Goal: Transaction & Acquisition: Purchase product/service

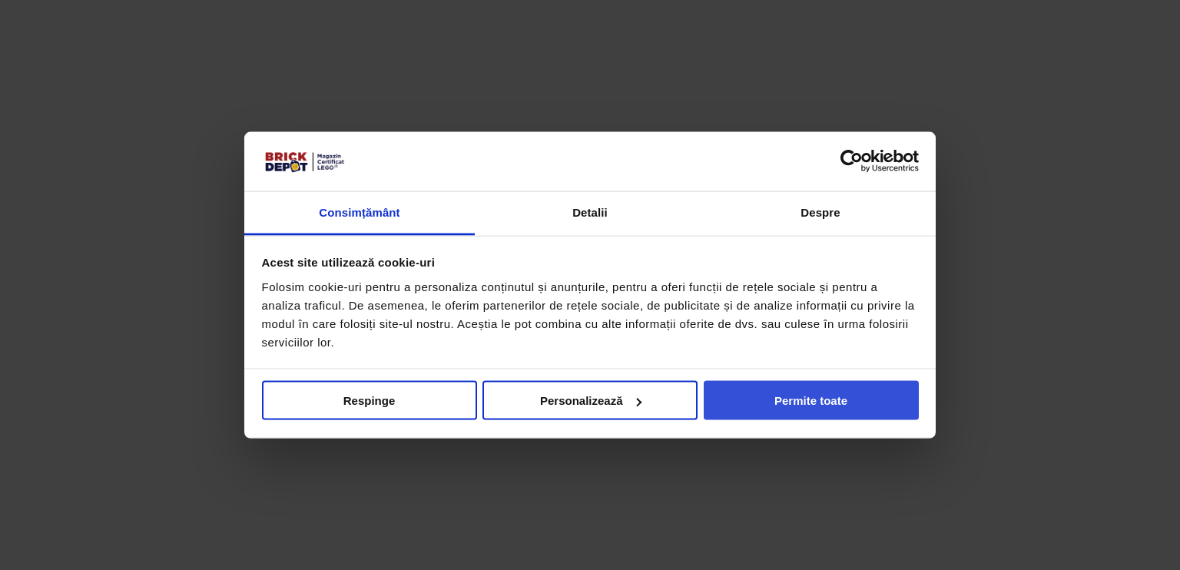
click at [822, 382] on button "Permite toate" at bounding box center [810, 400] width 215 height 39
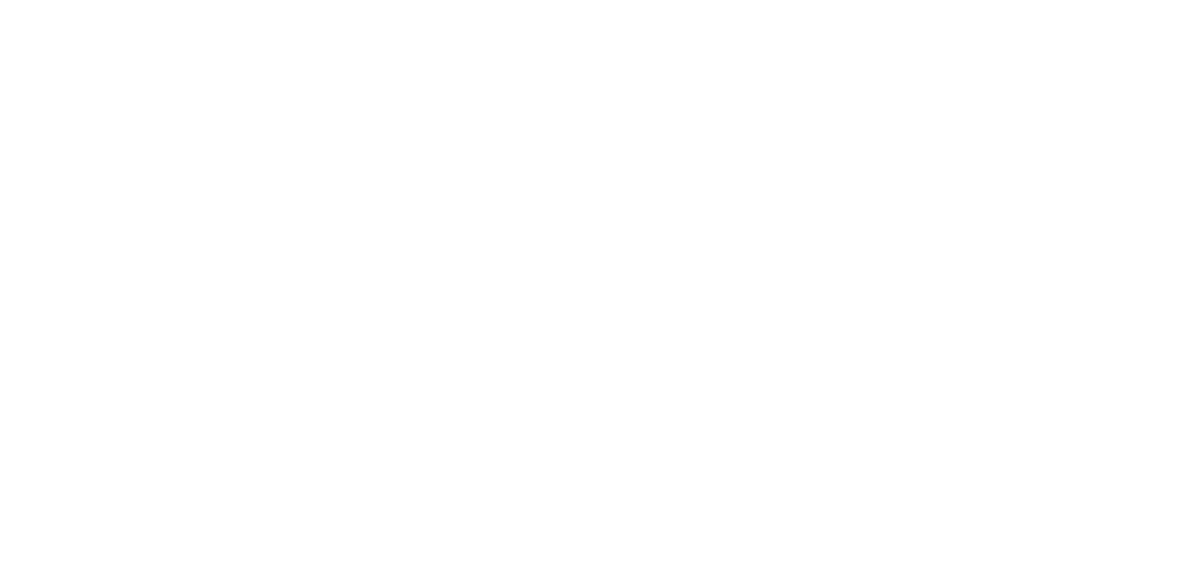
click at [918, 0] on html "Consimțământ Detalii [#IABV2SETTINGS#] Despre Acest site utilizează cookie-uri …" at bounding box center [590, 0] width 1180 height 0
drag, startPoint x: 1179, startPoint y: 70, endPoint x: 999, endPoint y: 108, distance: 183.6
click at [1179, 0] on html "Consimțământ Detalii [#IABV2SETTINGS#] Despre Acest site utilizează cookie-uri …" at bounding box center [590, 0] width 1180 height 0
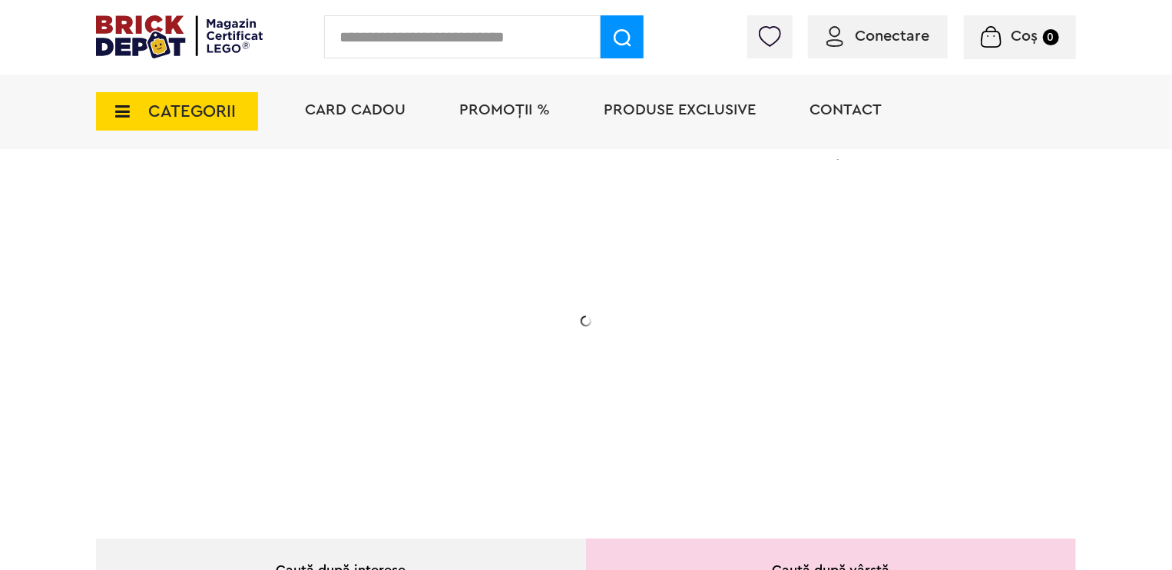
click at [137, 101] on span "CATEGORII" at bounding box center [177, 111] width 162 height 38
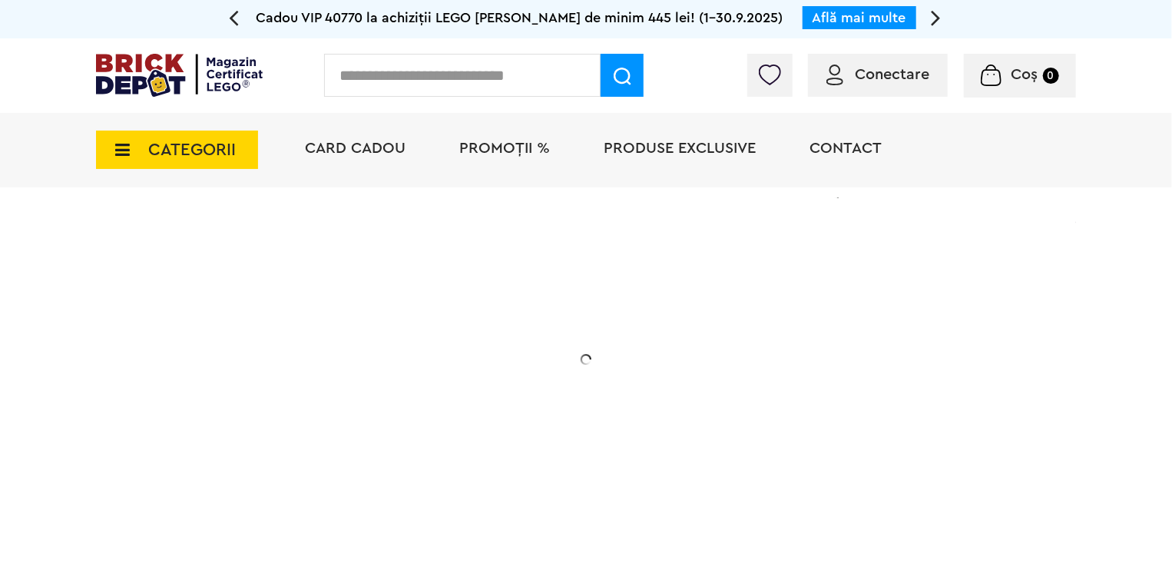
click at [139, 122] on div "CATEGORII Jucării LEGO Card Cadou LEGO Animal Crossing Nou Architecture Nou Art…" at bounding box center [177, 141] width 162 height 56
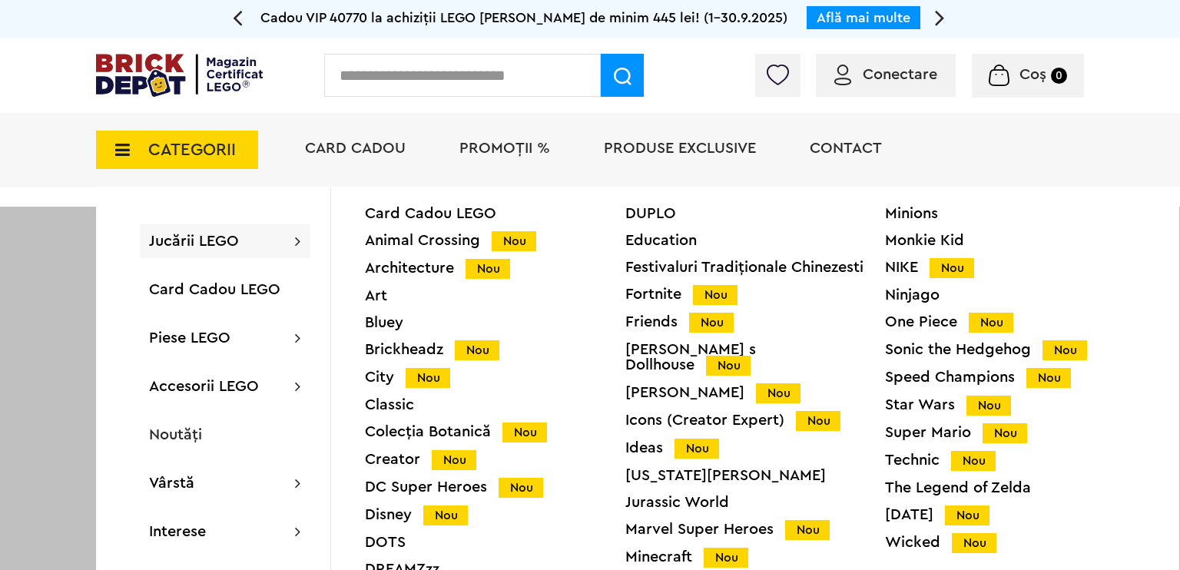
click at [132, 159] on span "CATEGORII" at bounding box center [177, 150] width 162 height 38
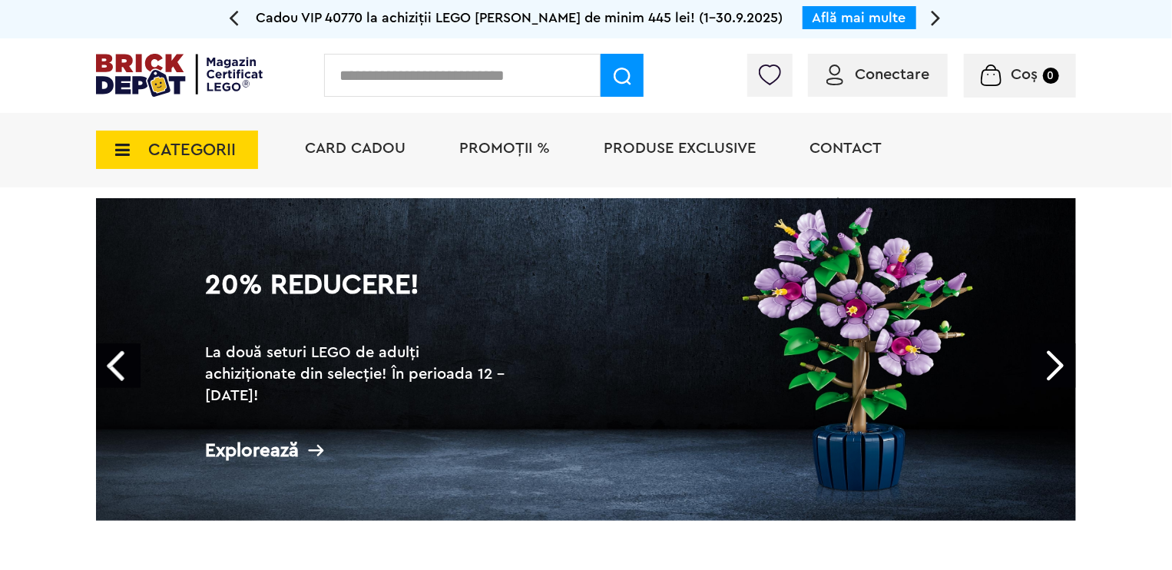
click at [131, 153] on span "CATEGORII" at bounding box center [177, 150] width 162 height 38
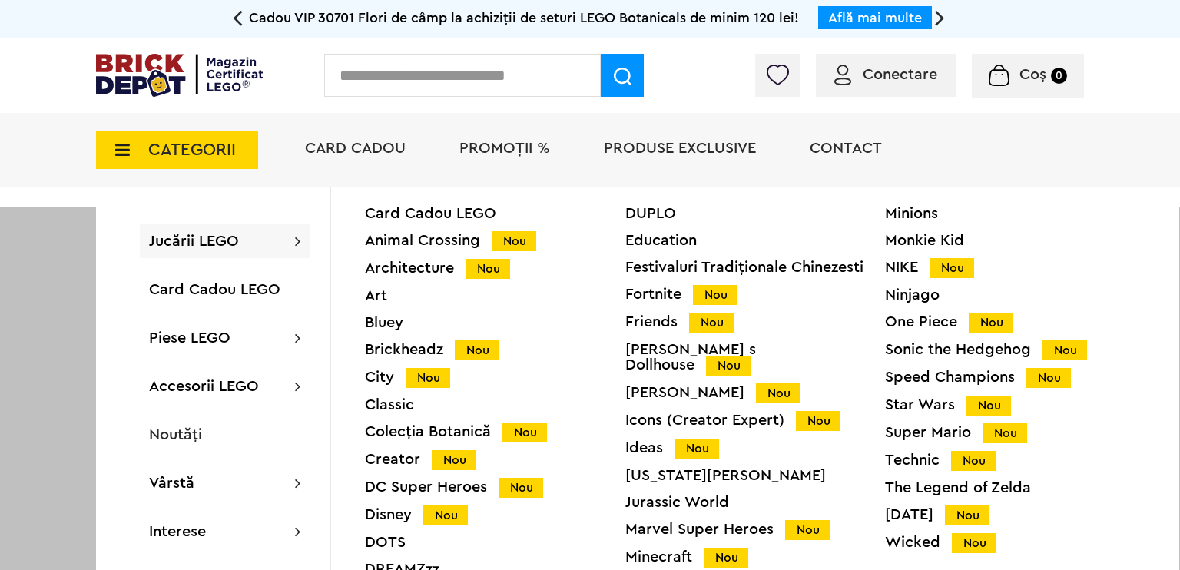
drag, startPoint x: 1177, startPoint y: 343, endPoint x: 1177, endPoint y: 395, distance: 51.5
click at [1171, 409] on div at bounding box center [590, 492] width 1180 height 570
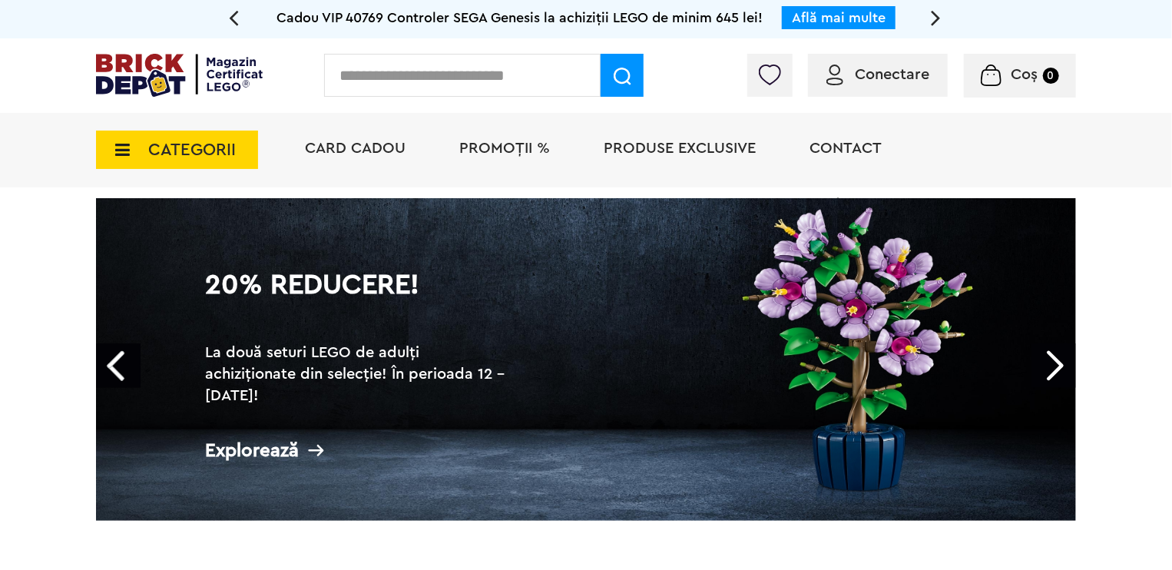
click at [167, 158] on span "CATEGORII" at bounding box center [192, 149] width 88 height 17
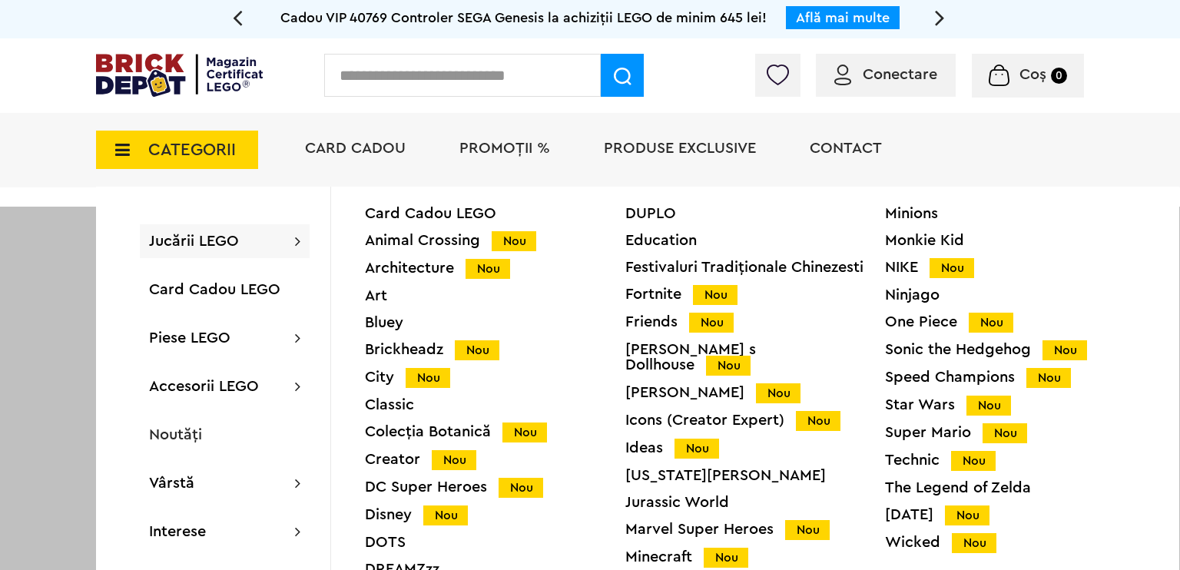
click at [928, 381] on div "Speed Champions Nou" at bounding box center [1015, 377] width 260 height 16
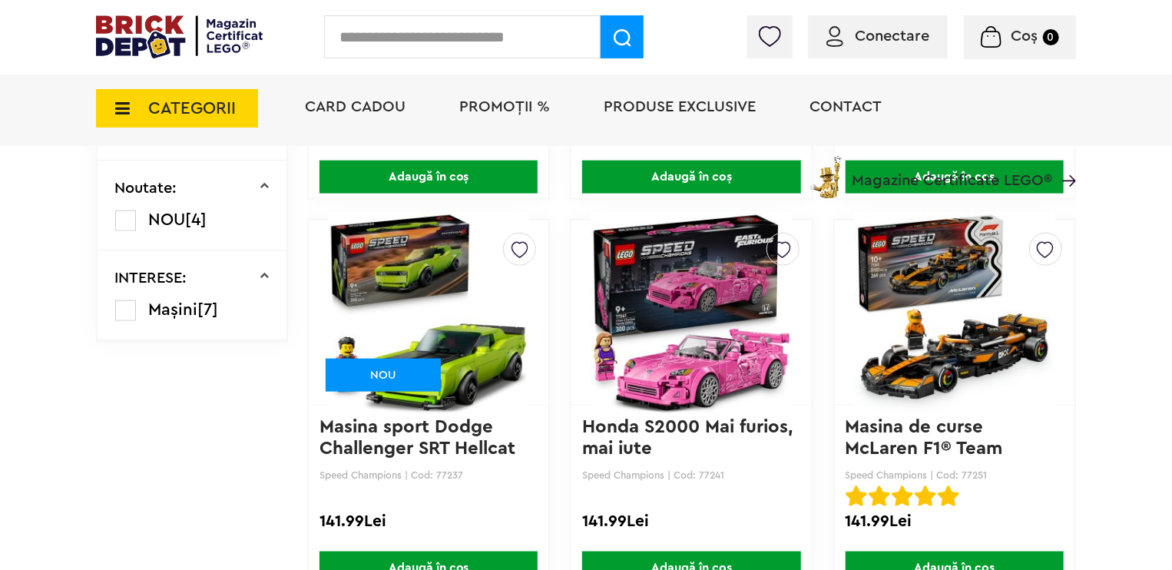
scroll to position [845, 0]
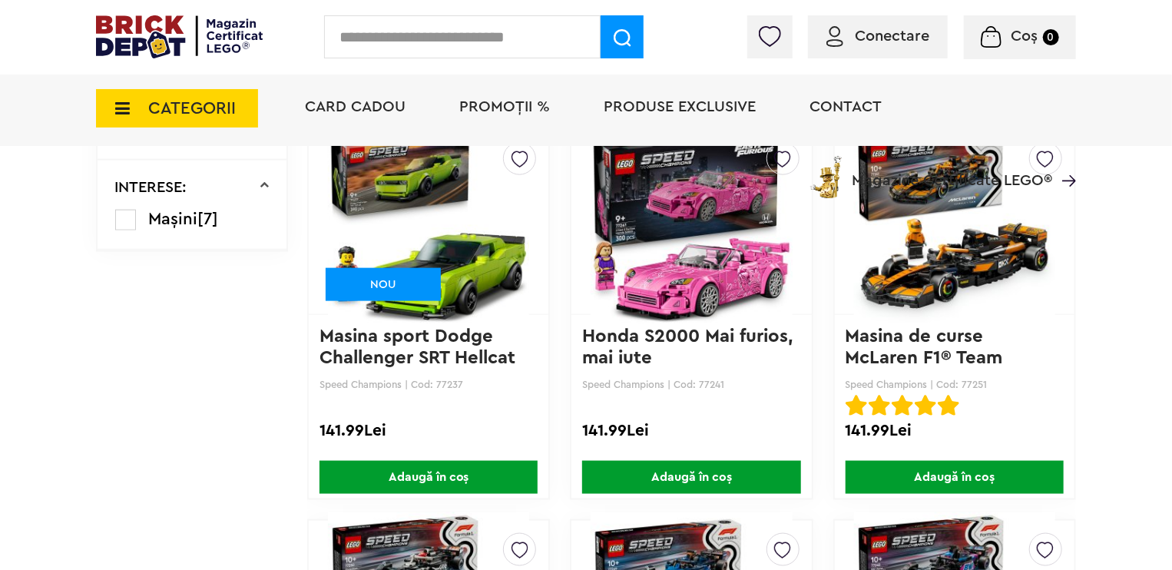
click at [396, 195] on div "Card Cadou PROMOȚII % Produse exclusive Contact Magazine Certificate LEGO®" at bounding box center [683, 134] width 786 height 127
click at [469, 238] on img at bounding box center [428, 221] width 201 height 215
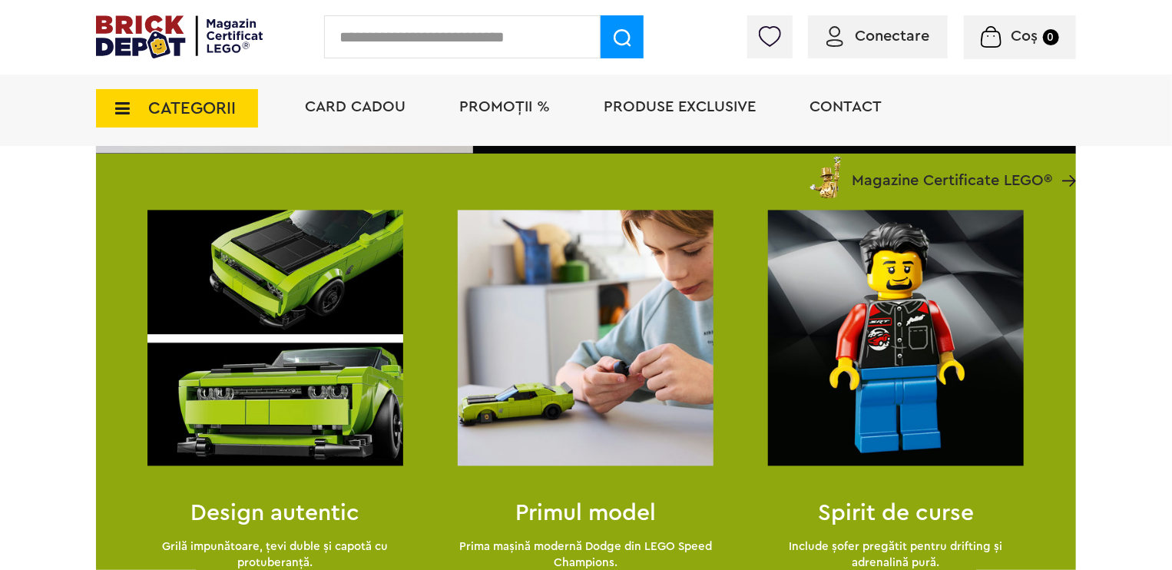
scroll to position [1508, 0]
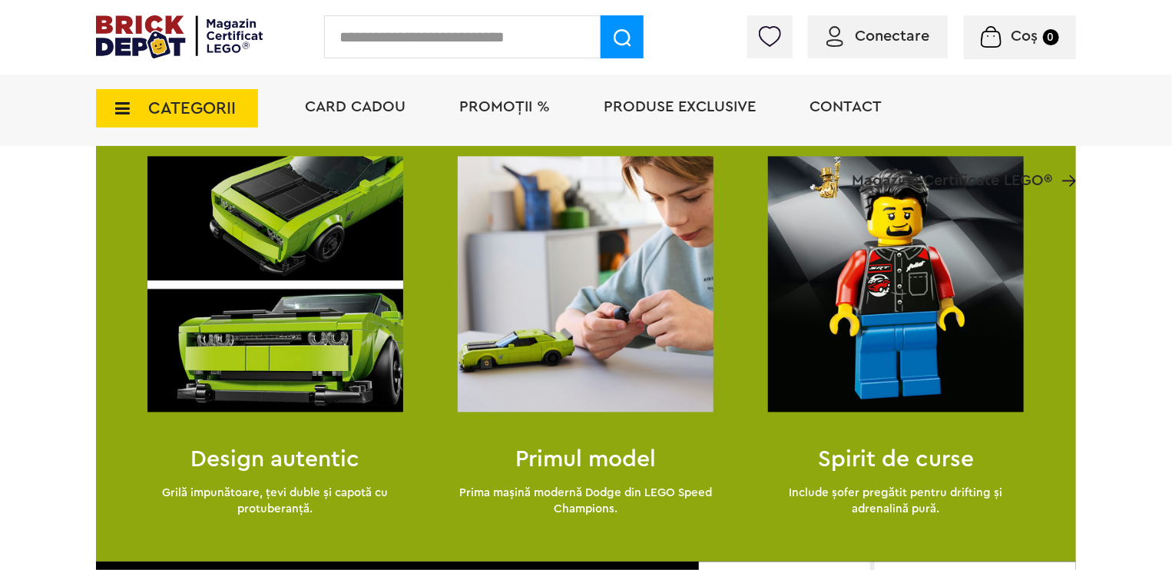
click at [469, 275] on img at bounding box center [586, 284] width 256 height 256
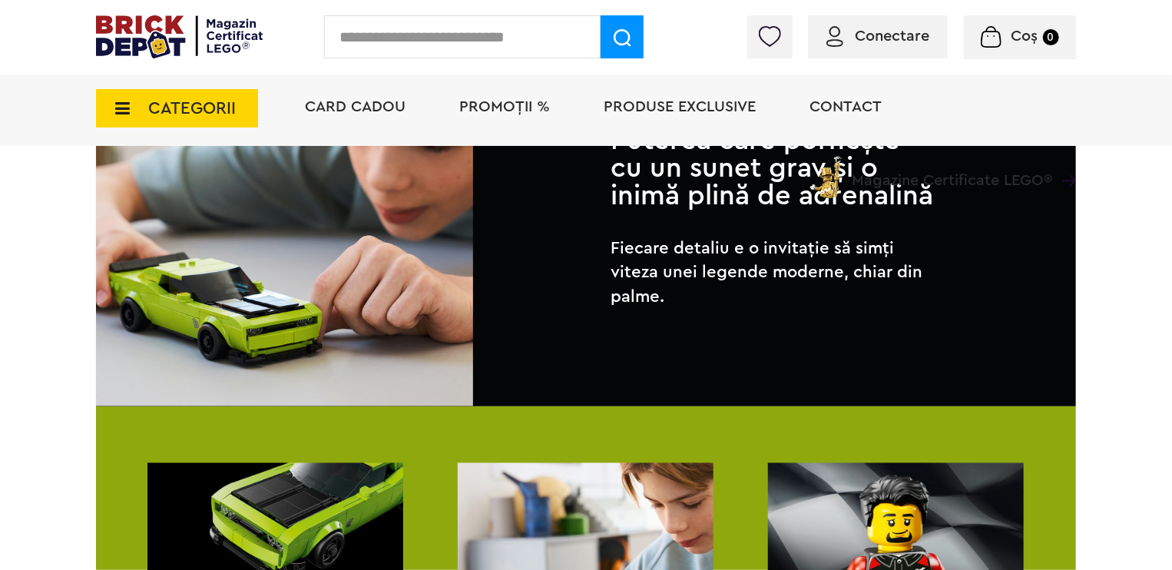
click at [204, 300] on img at bounding box center [284, 217] width 377 height 377
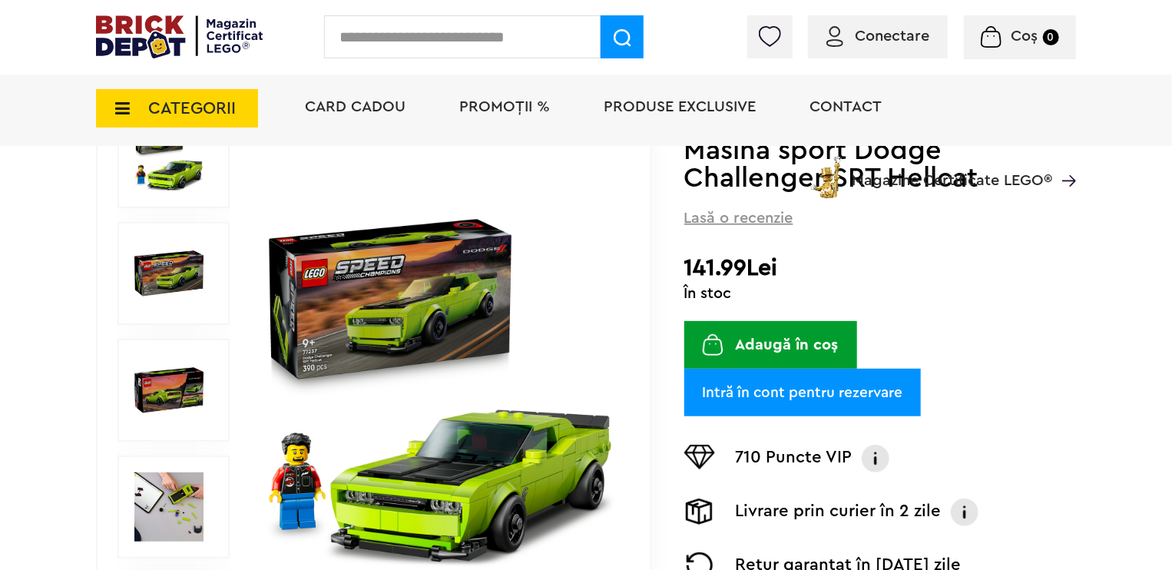
scroll to position [202, 0]
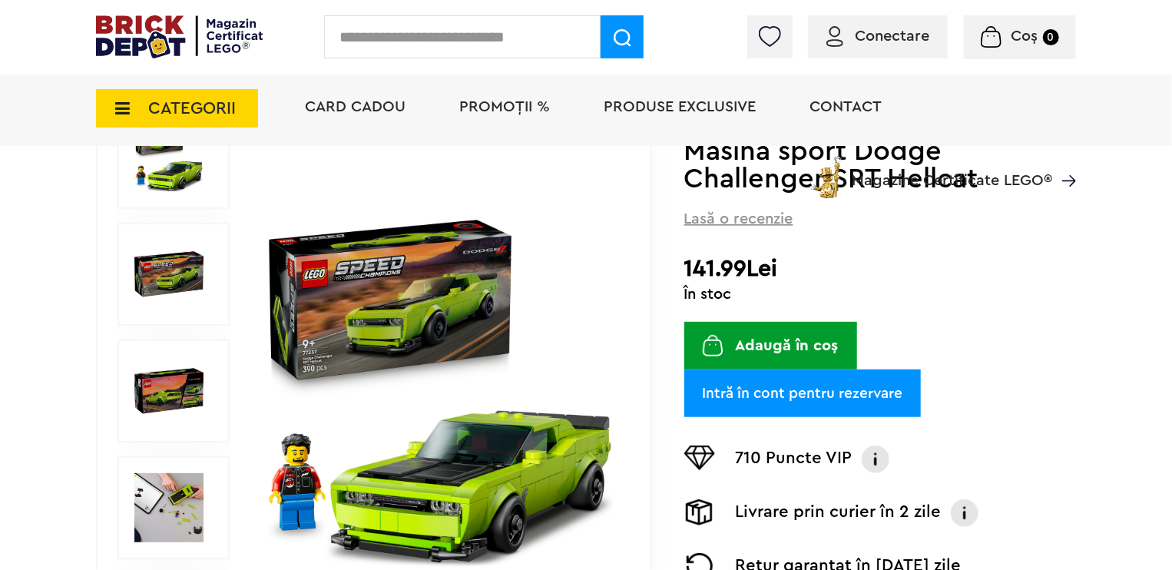
click at [796, 349] on button "Adaugă în coș" at bounding box center [770, 346] width 173 height 48
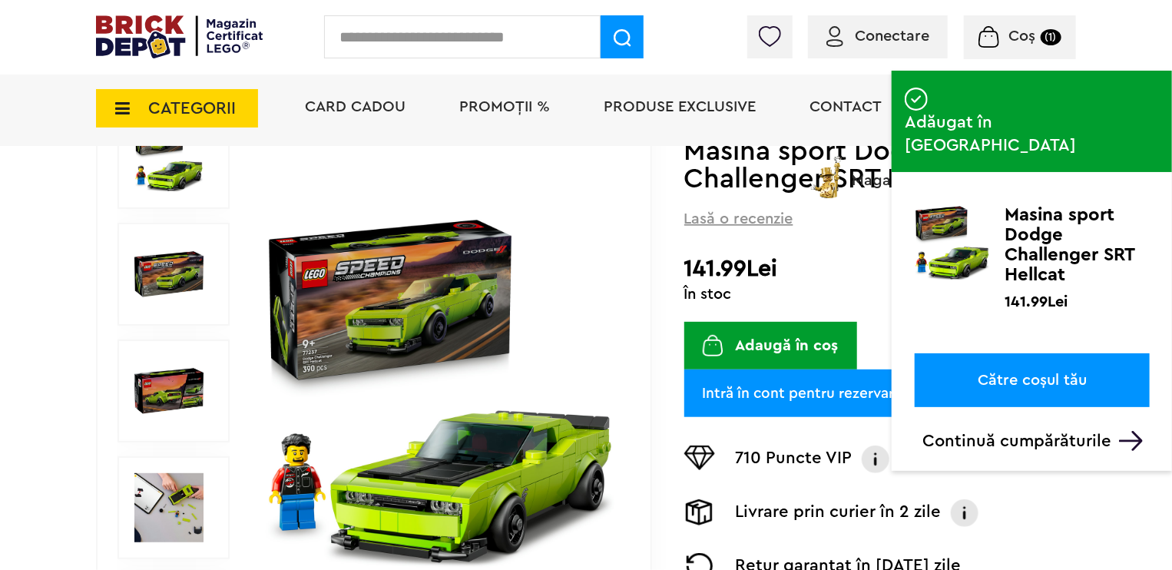
click at [1011, 353] on link "Către coșul tău" at bounding box center [1032, 380] width 235 height 54
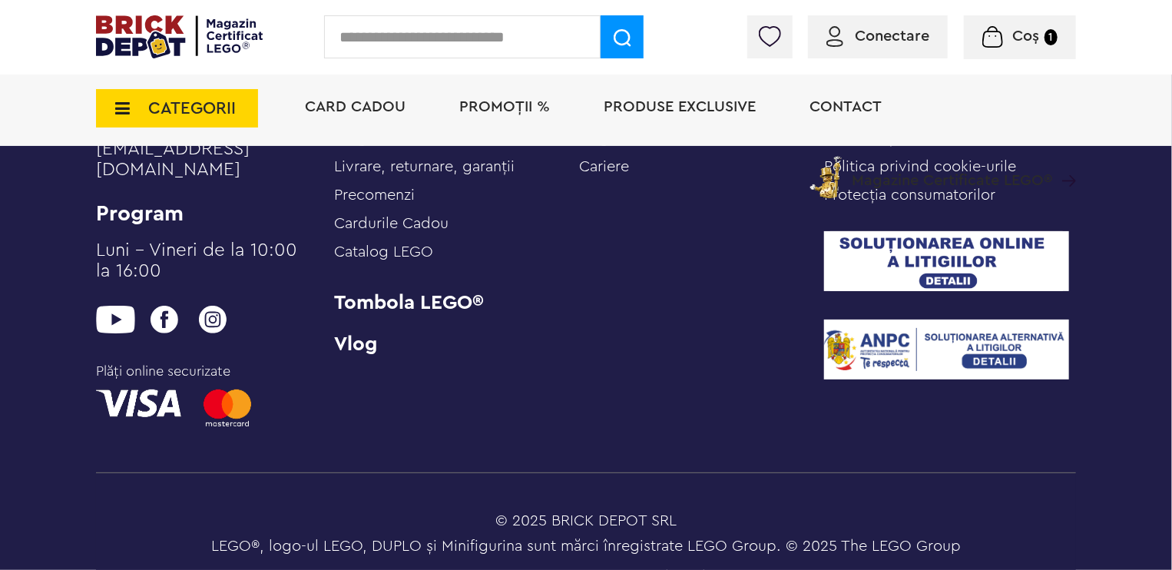
scroll to position [1865, 0]
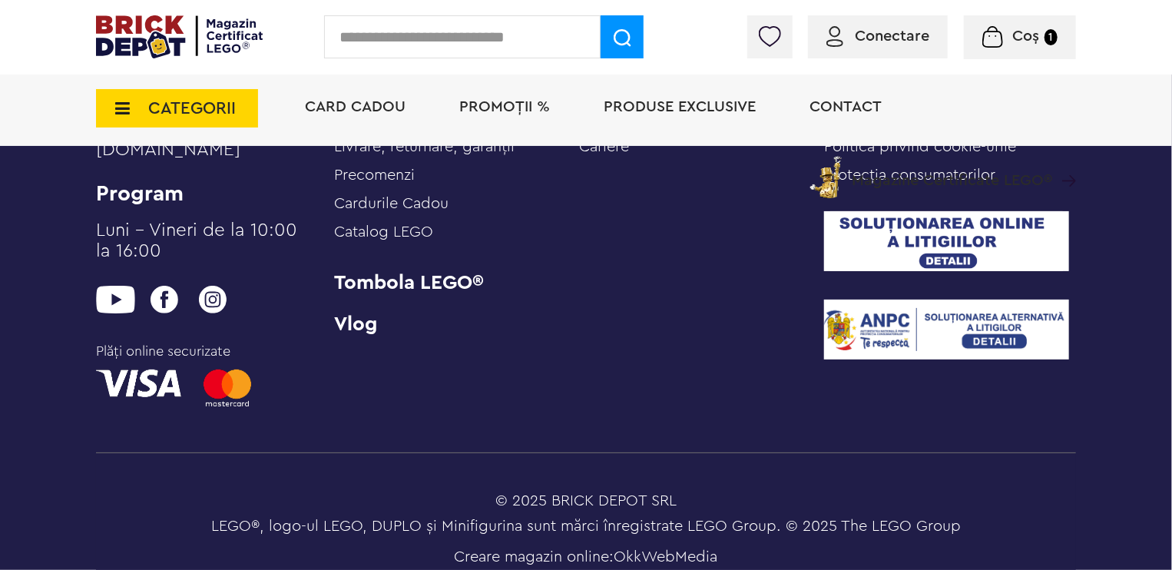
click at [172, 139] on div "CATEGORII Jucării LEGO Card Cadou LEGO Animal Crossing Nou Architecture Nou Art…" at bounding box center [586, 134] width 980 height 127
click at [173, 139] on div "CATEGORII Jucării LEGO Card Cadou LEGO Animal Crossing Nou Architecture Nou Art…" at bounding box center [586, 134] width 980 height 127
click at [174, 131] on div "CATEGORII Jucării LEGO Card Cadou LEGO Animal Crossing Nou Architecture Nou Art…" at bounding box center [586, 134] width 980 height 127
click at [175, 131] on div "CATEGORII Jucării LEGO Card Cadou LEGO Animal Crossing Nou Architecture Nou Art…" at bounding box center [586, 134] width 980 height 127
click at [184, 125] on span "CATEGORII" at bounding box center [177, 108] width 162 height 38
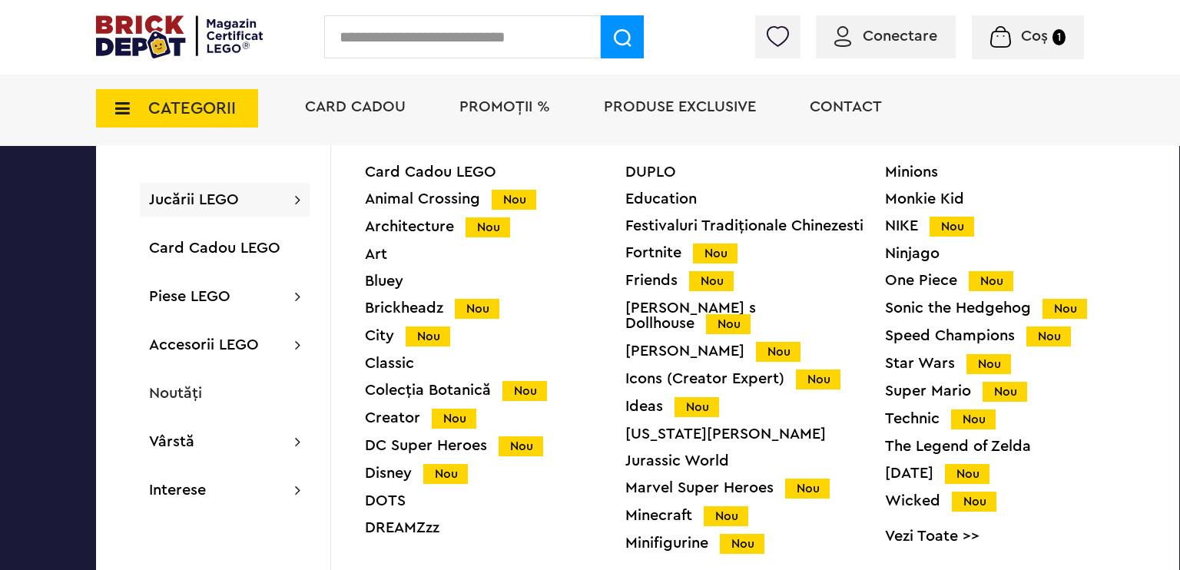
click at [899, 221] on div "NIKE Nou" at bounding box center [1015, 226] width 260 height 16
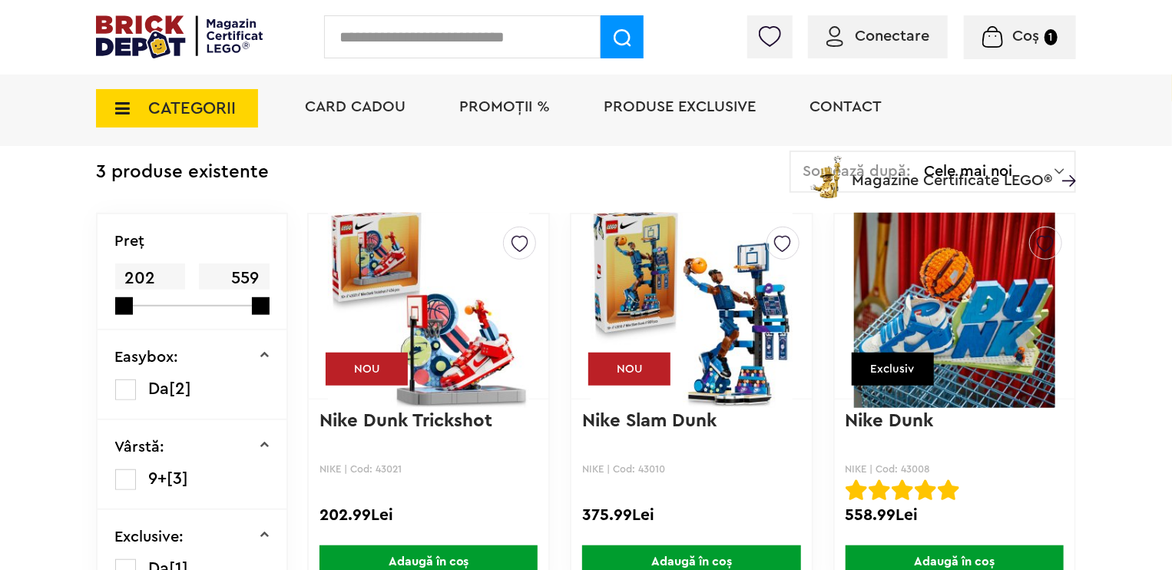
scroll to position [230, 0]
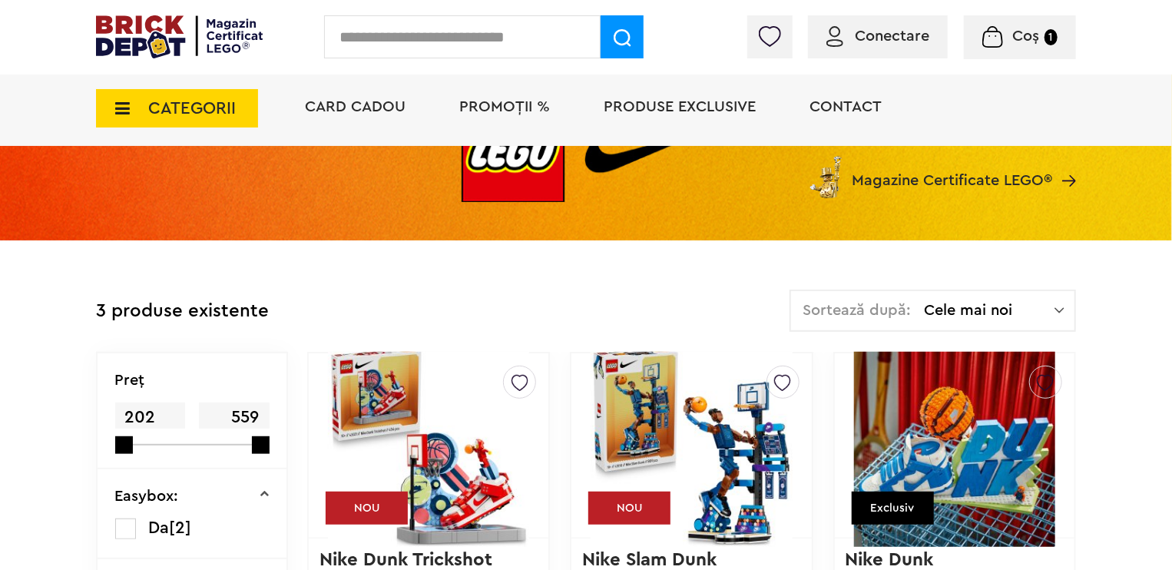
click at [227, 116] on span "CATEGORII" at bounding box center [192, 108] width 88 height 17
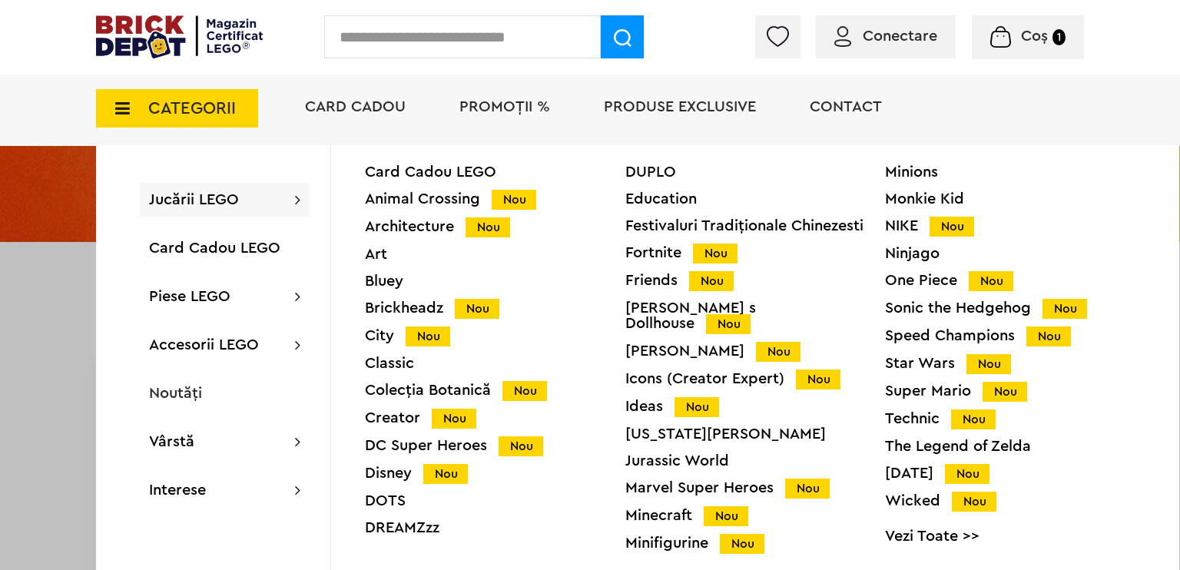
click at [397, 300] on div "Brickheadz Nou" at bounding box center [495, 308] width 260 height 16
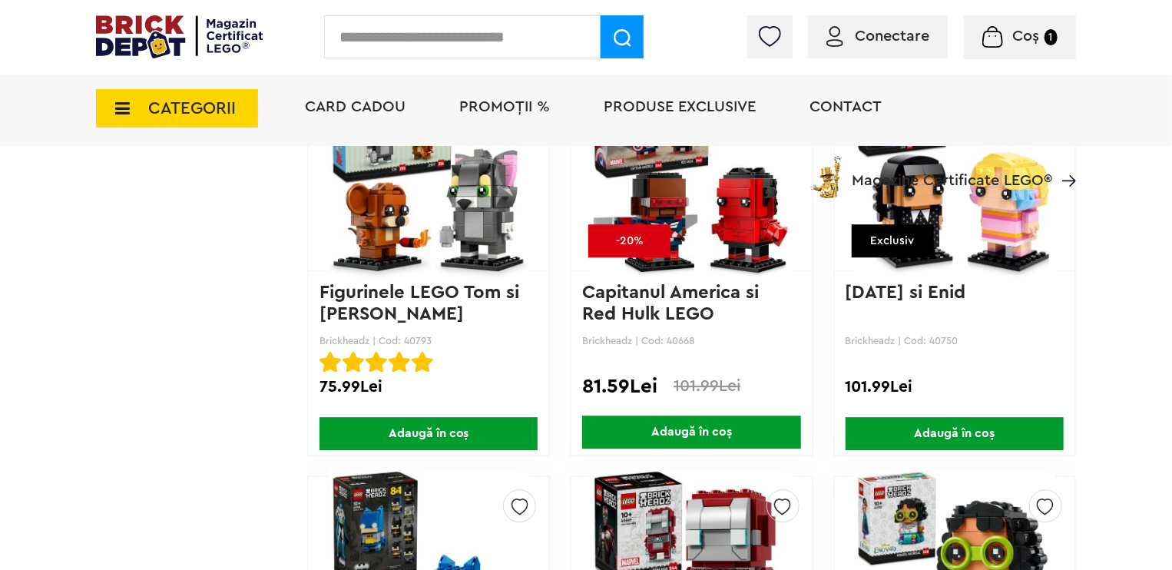
scroll to position [2074, 0]
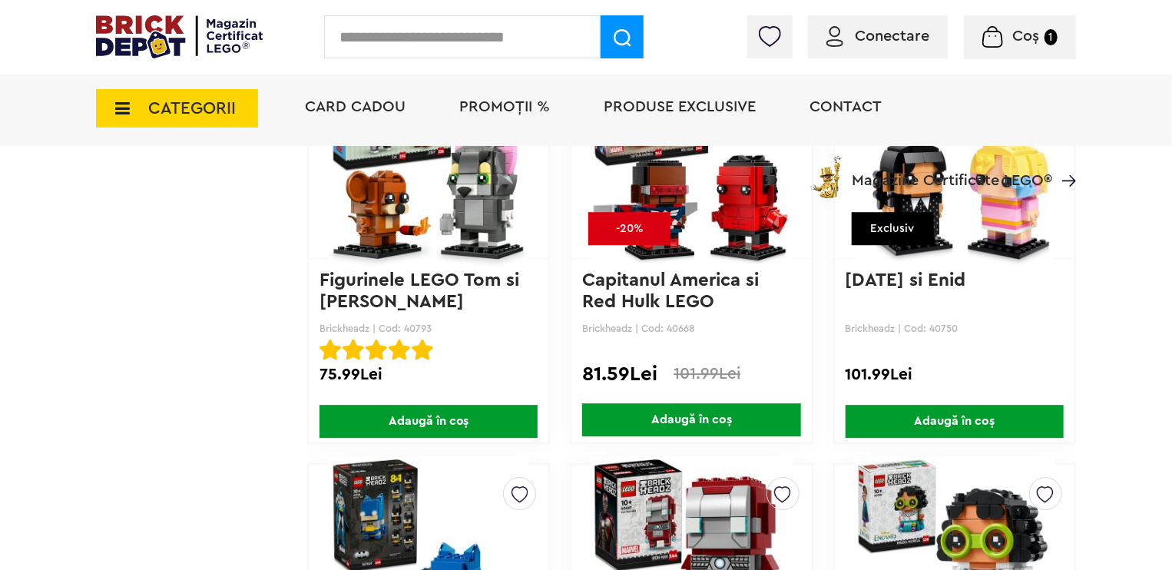
click at [201, 102] on span "CATEGORII" at bounding box center [192, 108] width 88 height 17
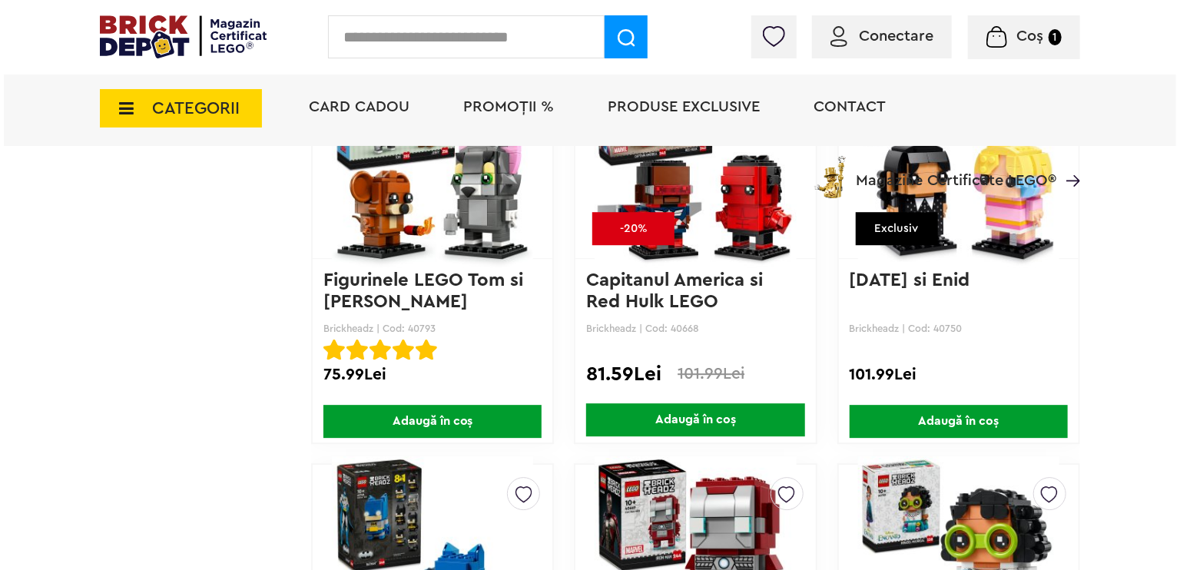
scroll to position [2074, 0]
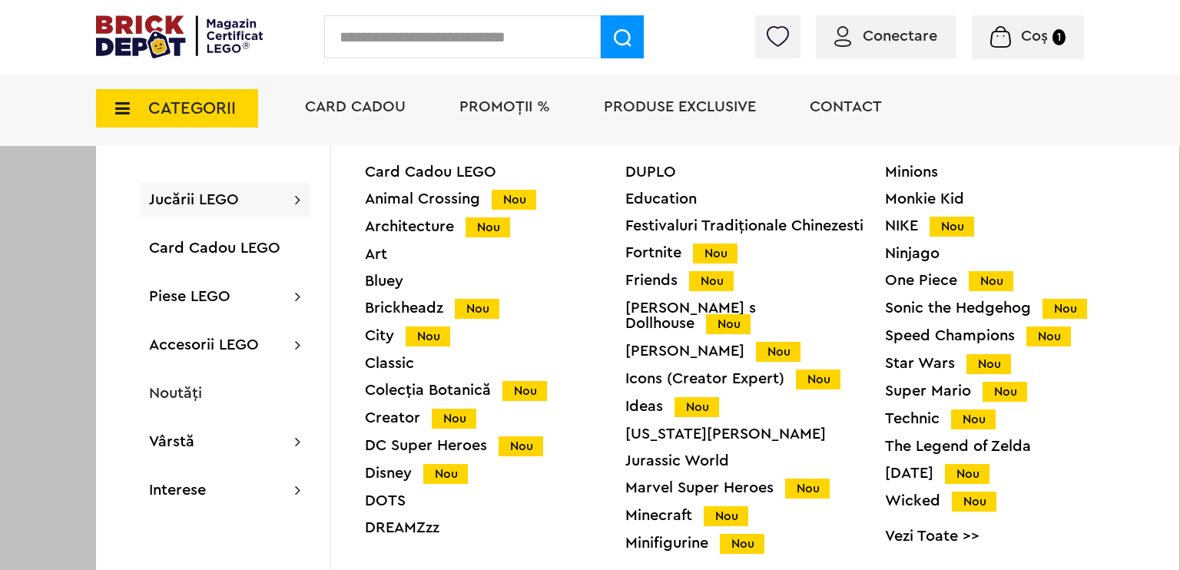
click at [372, 340] on div "City Nou" at bounding box center [495, 336] width 260 height 16
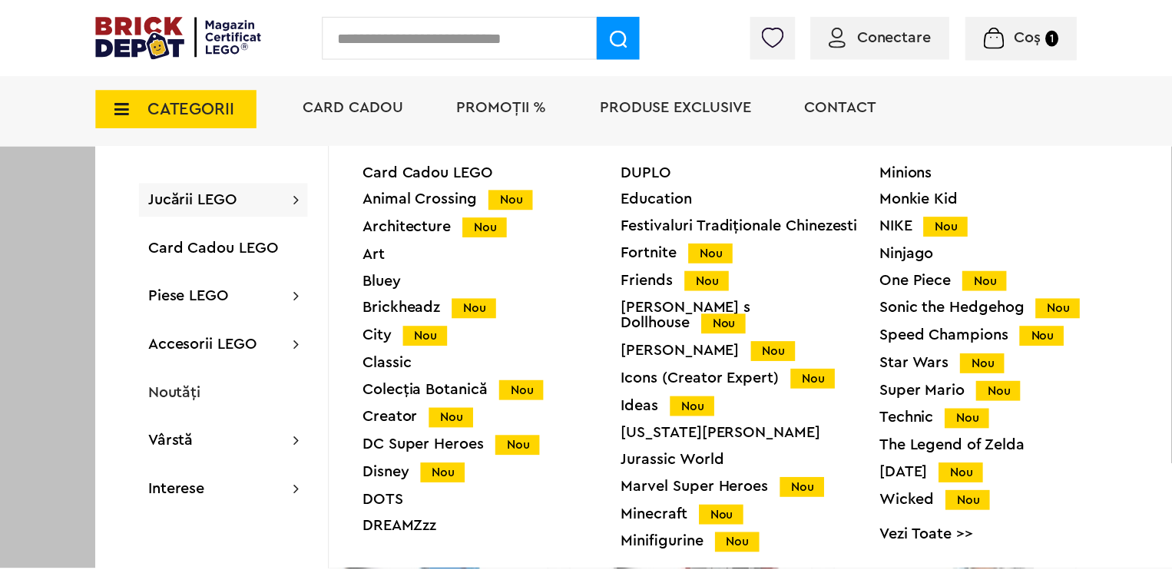
scroll to position [2074, 0]
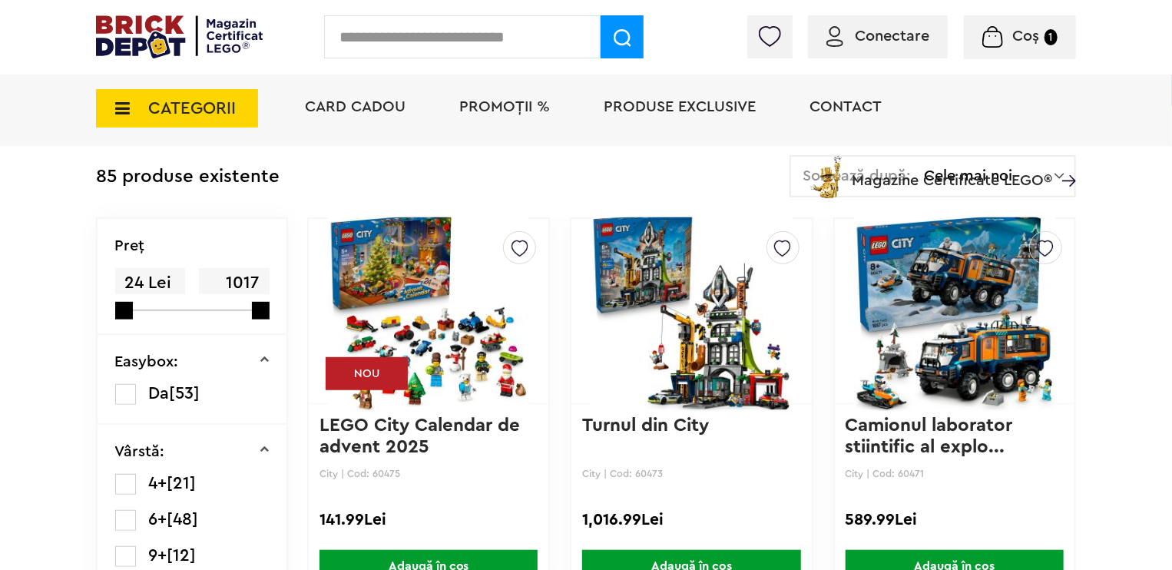
scroll to position [384, 0]
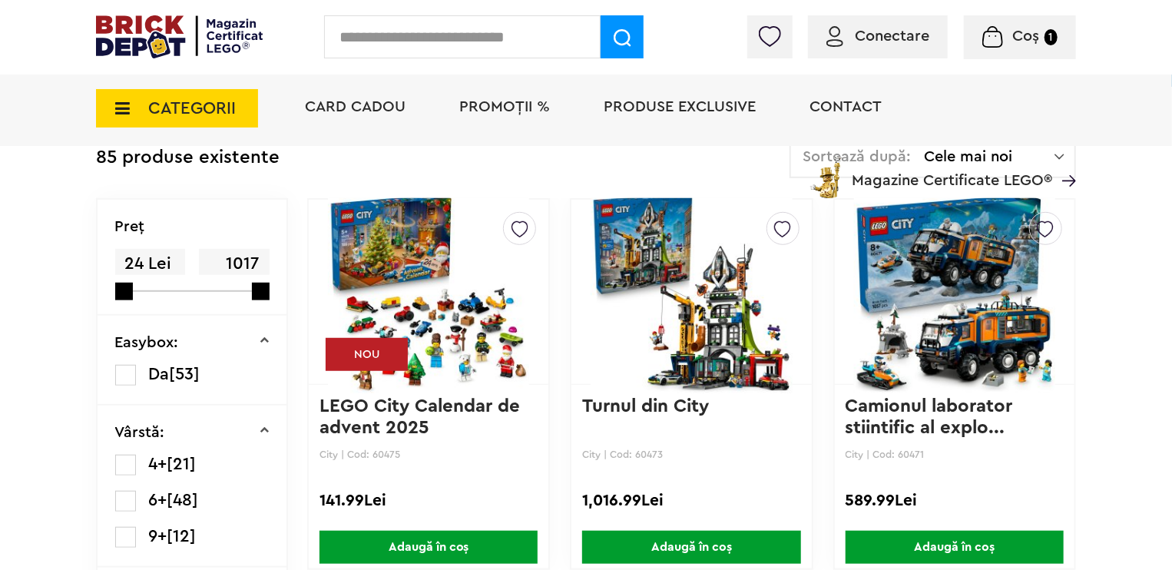
click at [425, 283] on img at bounding box center [428, 291] width 201 height 215
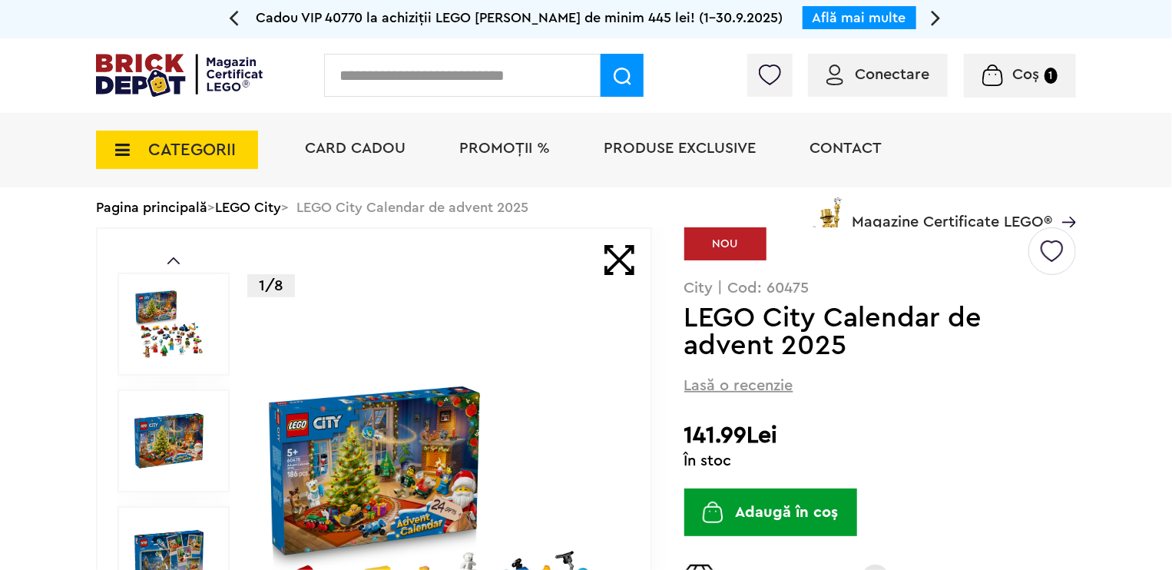
click at [212, 334] on div at bounding box center [174, 324] width 112 height 103
click at [198, 322] on img at bounding box center [168, 324] width 69 height 69
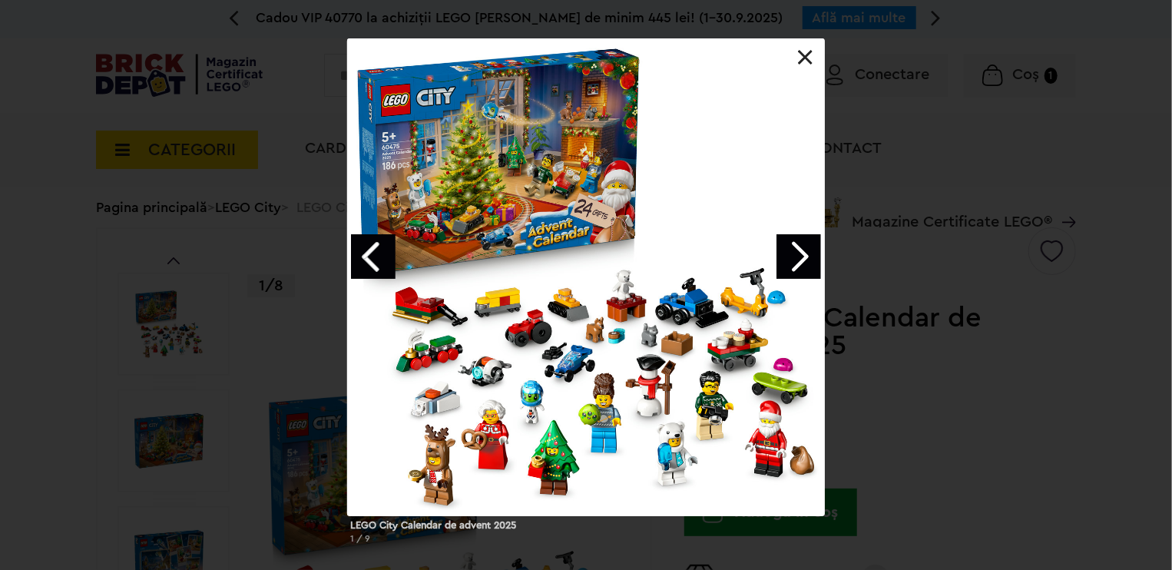
click at [798, 256] on link "Next image" at bounding box center [798, 256] width 45 height 45
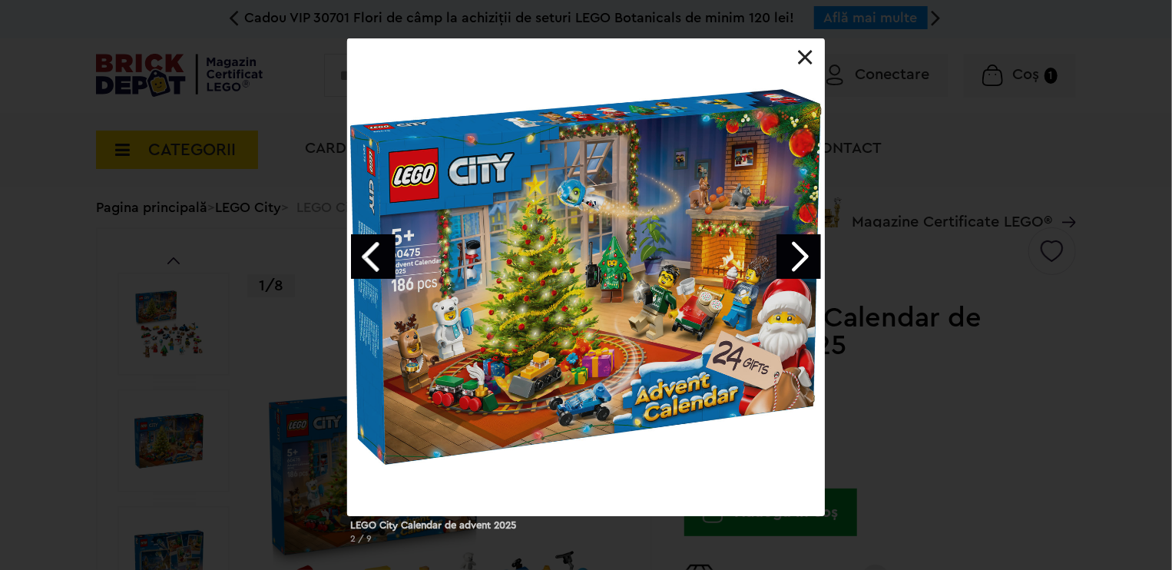
click at [798, 256] on link "Next image" at bounding box center [798, 256] width 45 height 45
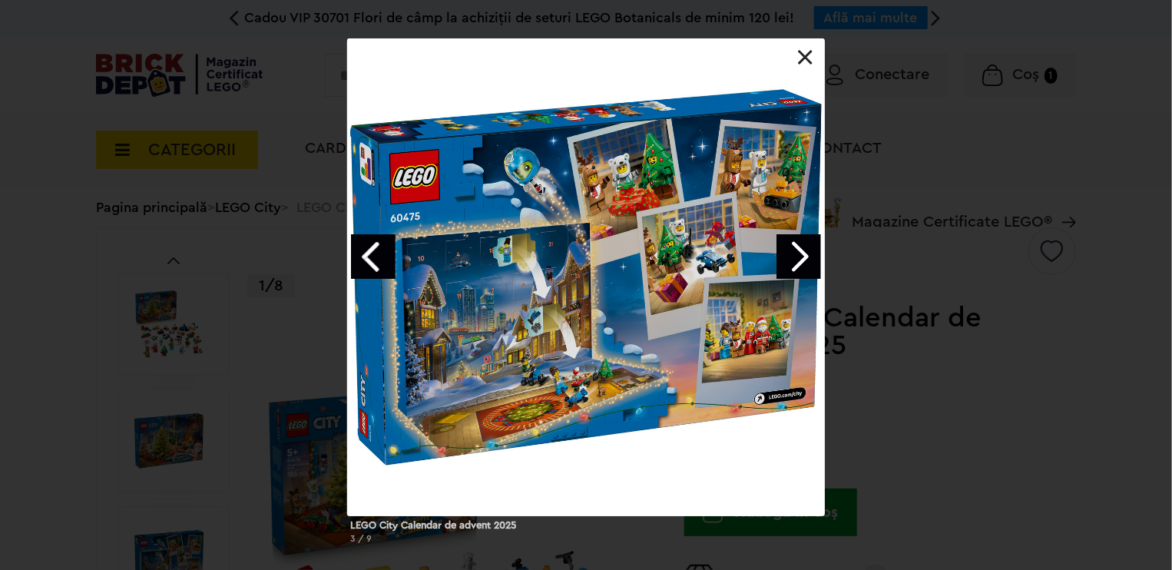
click at [808, 253] on link "Next image" at bounding box center [798, 256] width 45 height 45
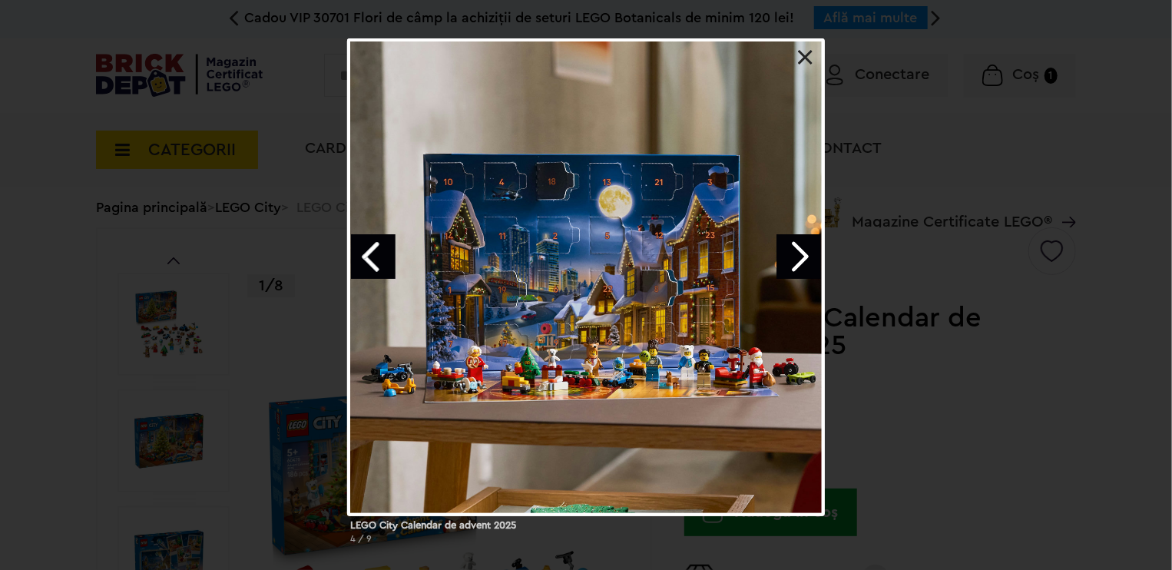
click at [808, 253] on link "Next image" at bounding box center [798, 256] width 45 height 45
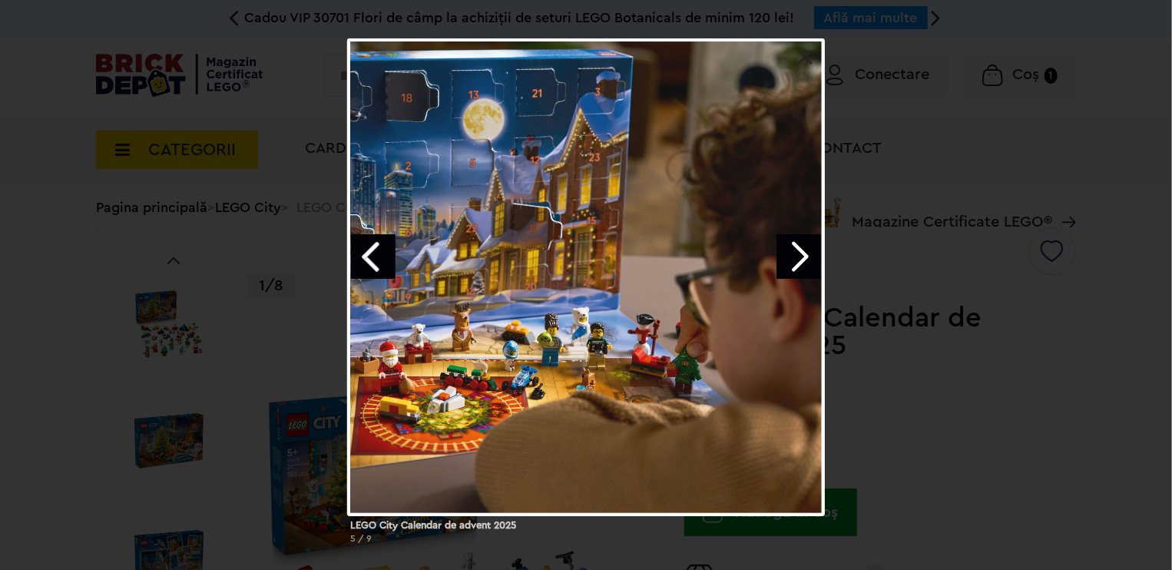
click at [808, 253] on link "Next image" at bounding box center [798, 256] width 45 height 45
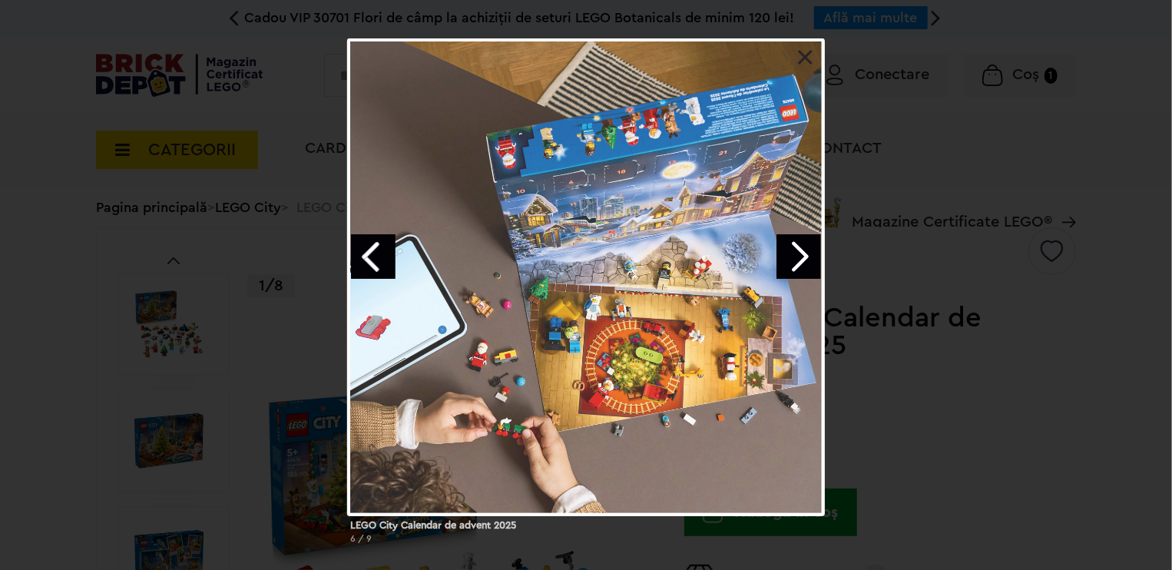
click at [808, 253] on link "Next image" at bounding box center [798, 256] width 45 height 45
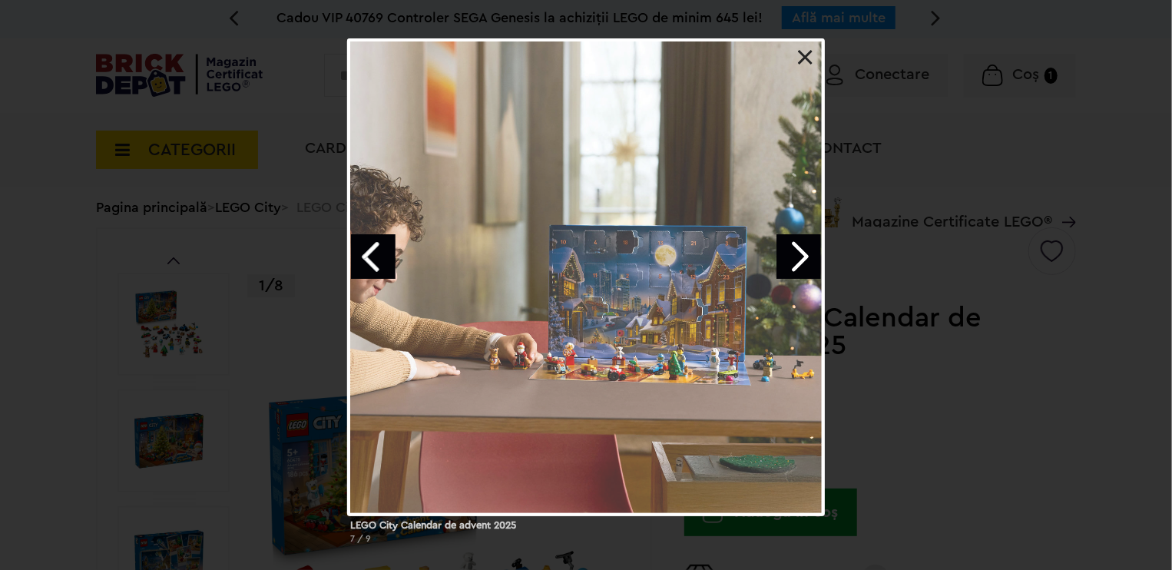
click at [808, 253] on link "Next image" at bounding box center [798, 256] width 45 height 45
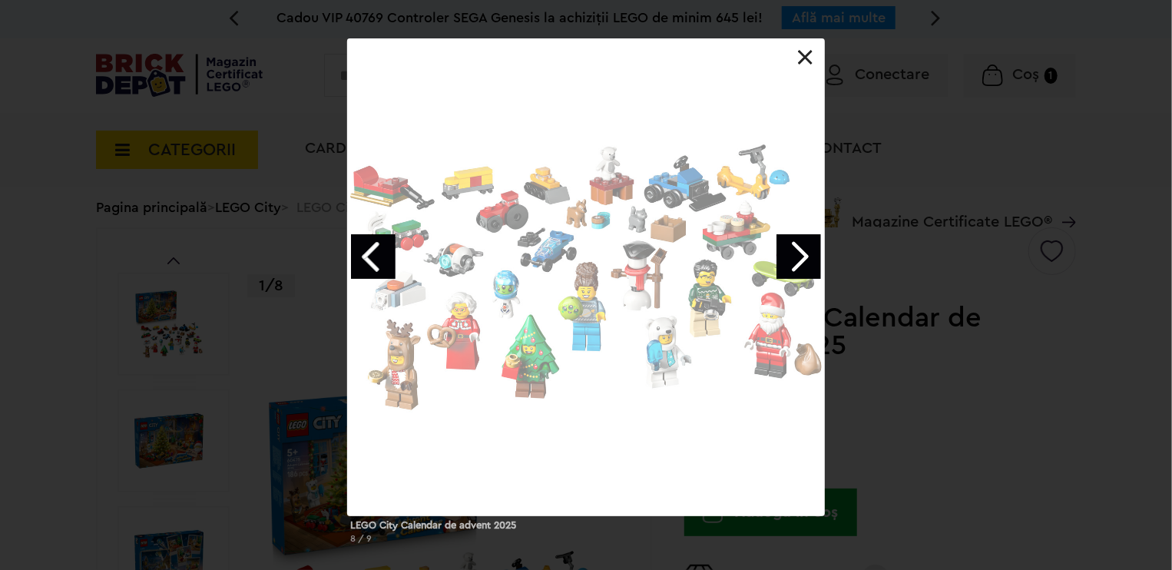
click at [808, 253] on link "Next image" at bounding box center [798, 256] width 45 height 45
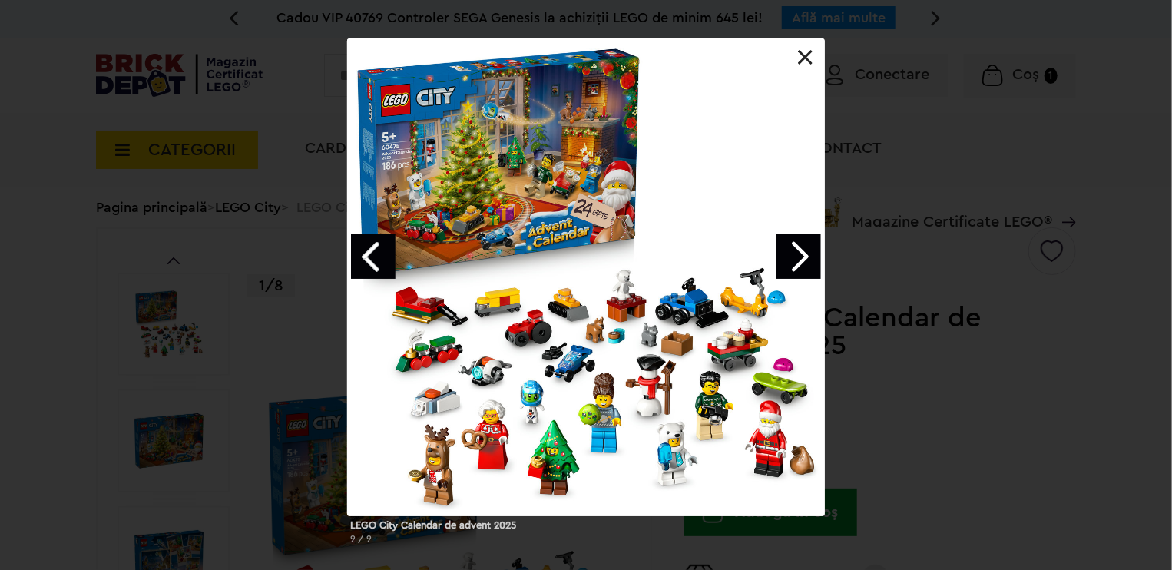
click at [945, 323] on div "LEGO City Calendar de advent 2025 9 / 9" at bounding box center [586, 297] width 1172 height 518
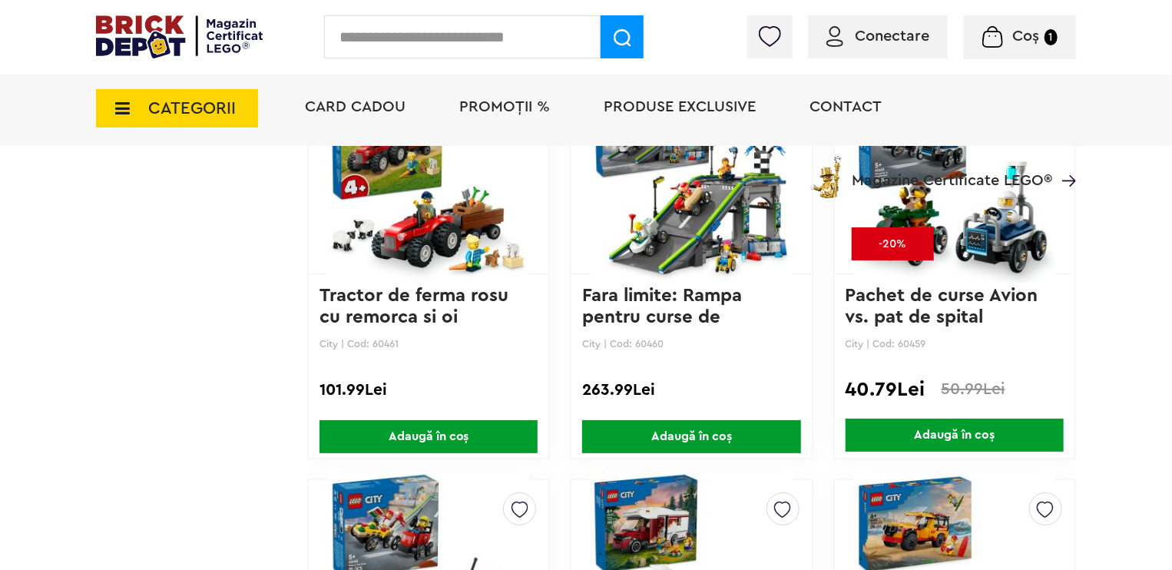
scroll to position [3339, 0]
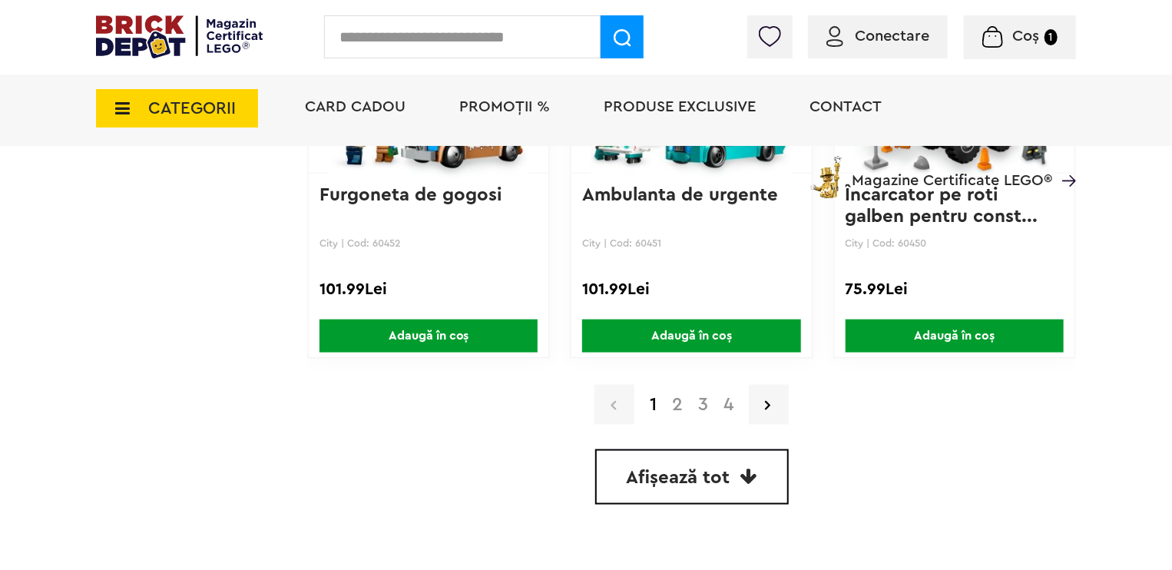
click at [135, 98] on span "CATEGORII" at bounding box center [177, 108] width 162 height 38
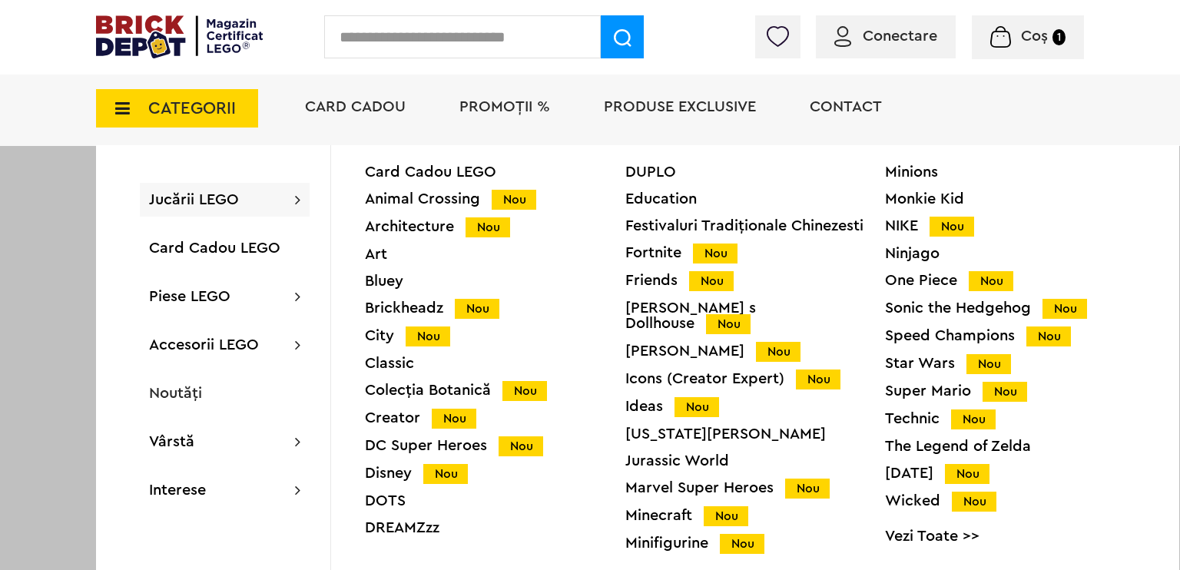
scroll to position [3800, 0]
click at [707, 371] on div "Icons (Creator Expert) Nou" at bounding box center [755, 379] width 260 height 16
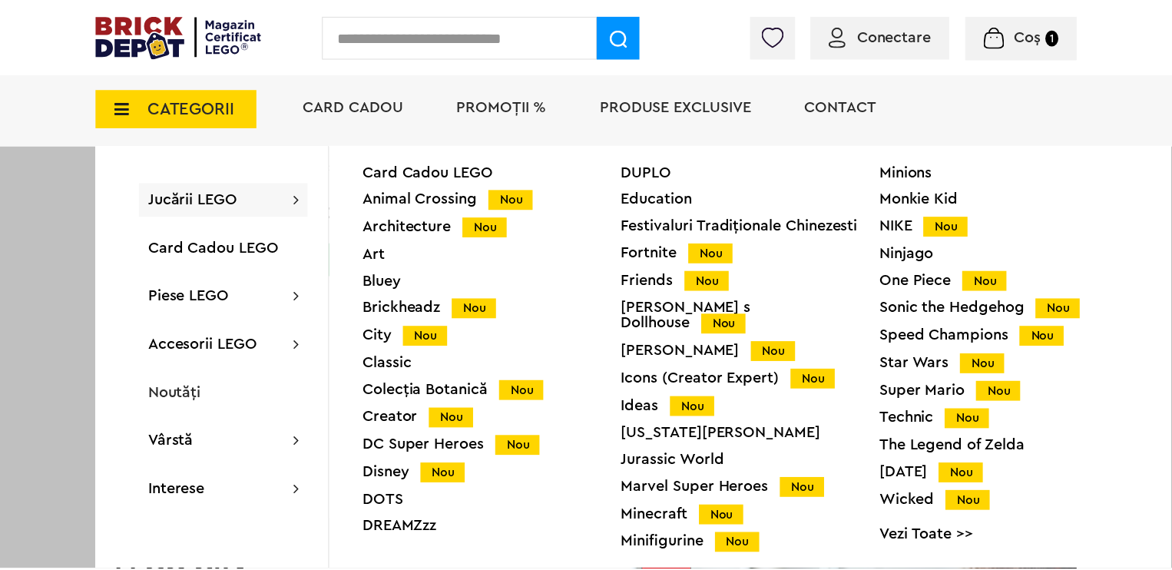
scroll to position [3799, 0]
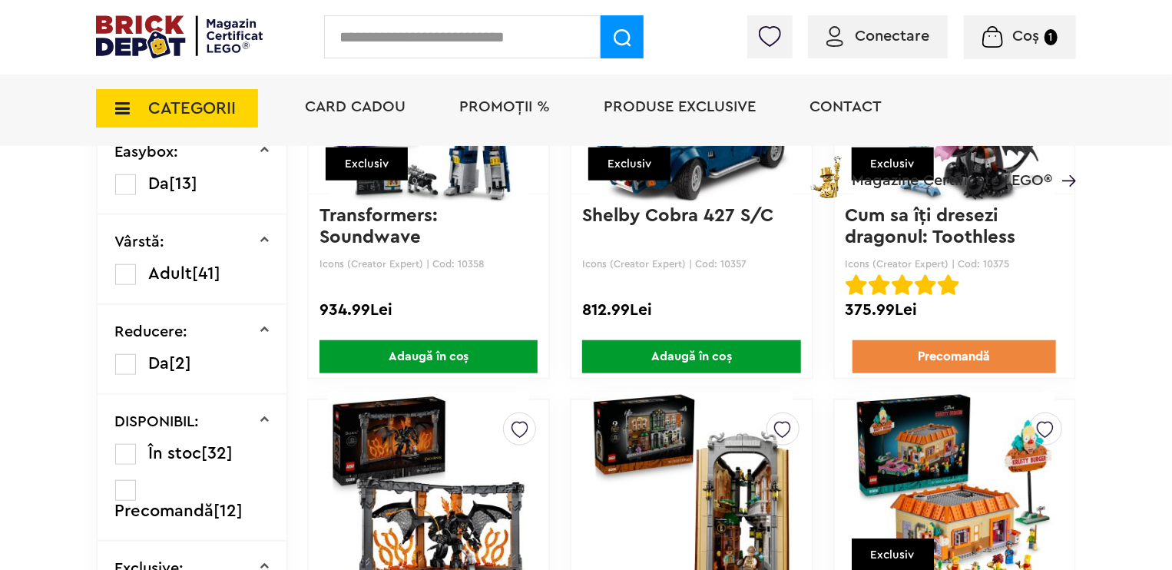
scroll to position [768, 0]
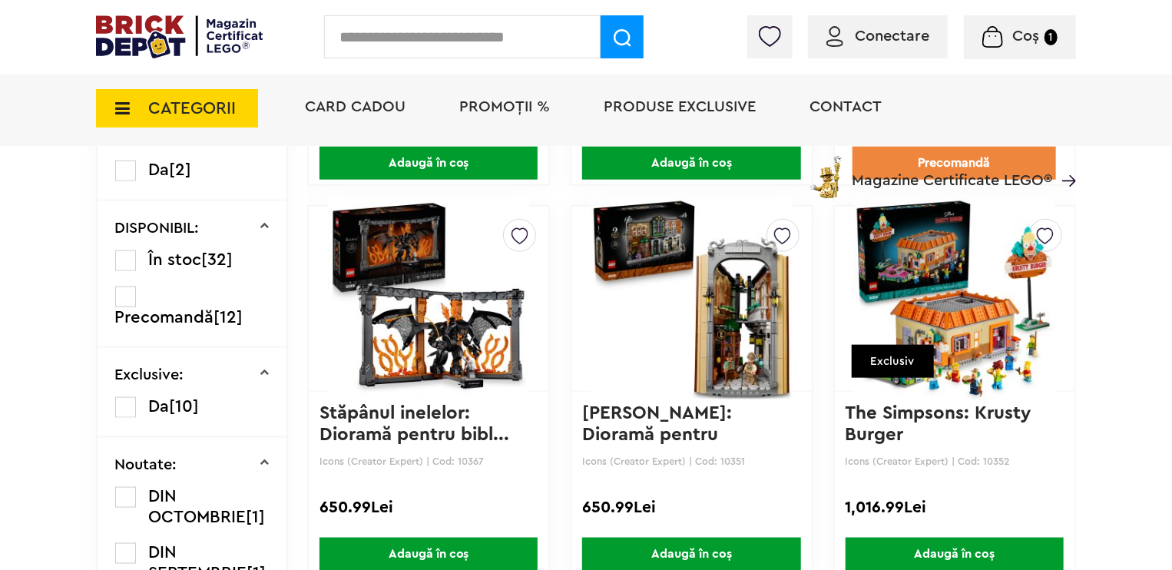
click at [685, 329] on img at bounding box center [691, 298] width 201 height 215
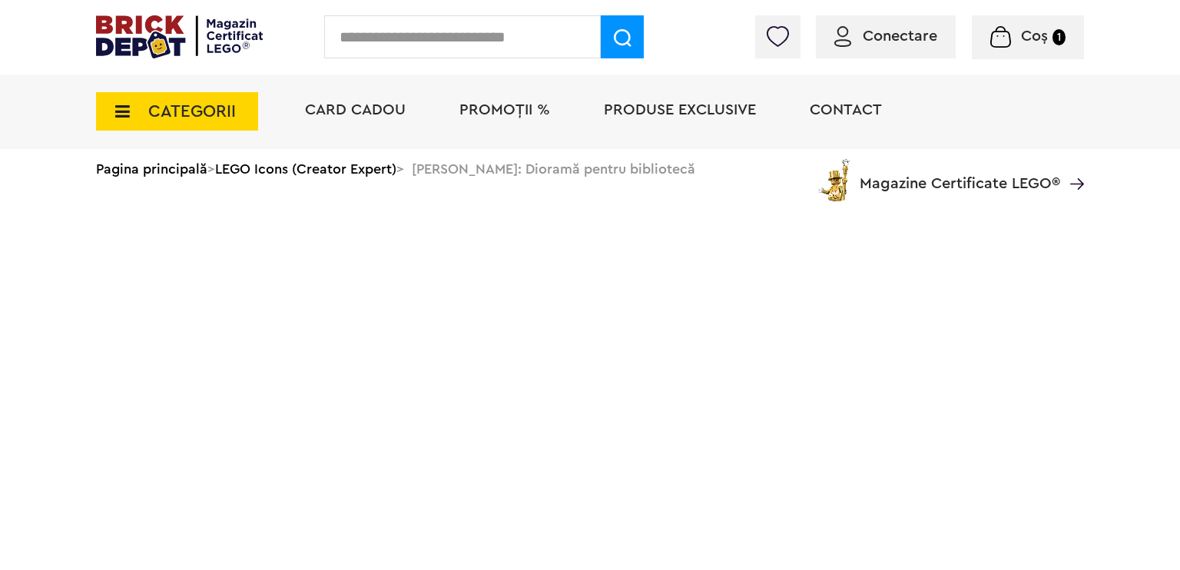
click at [685, 227] on html "Adăugat în coș Masina sport Dodge Challenger SRT Hellcat 141.99Lei Către coșul …" at bounding box center [590, 113] width 1180 height 227
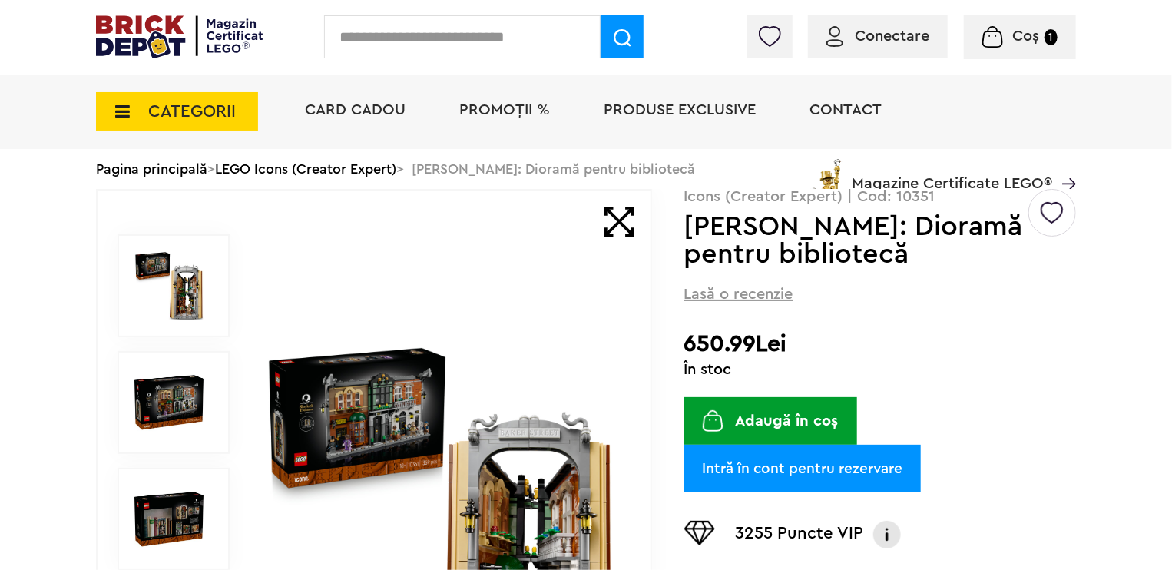
click at [157, 309] on img at bounding box center [168, 285] width 69 height 69
click at [193, 332] on div at bounding box center [174, 285] width 112 height 103
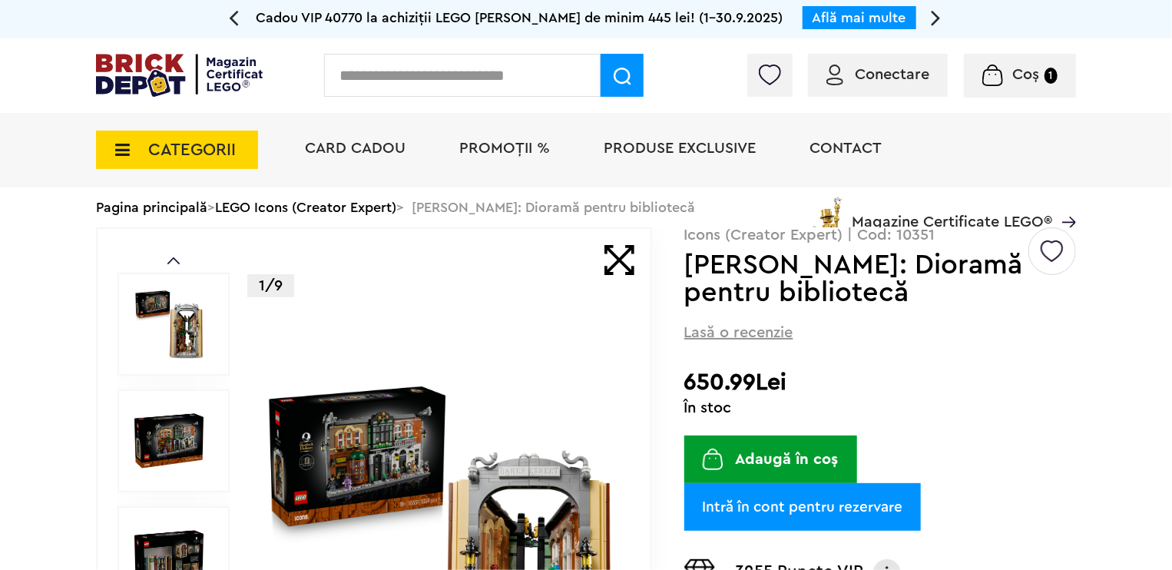
scroll to position [38, 0]
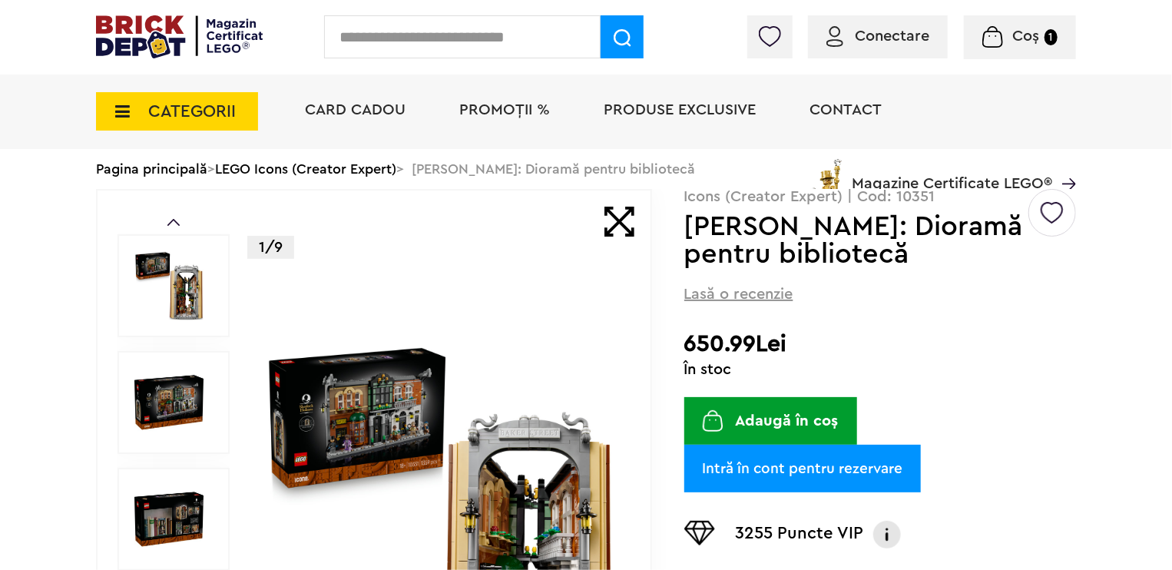
click at [193, 332] on div at bounding box center [174, 285] width 112 height 103
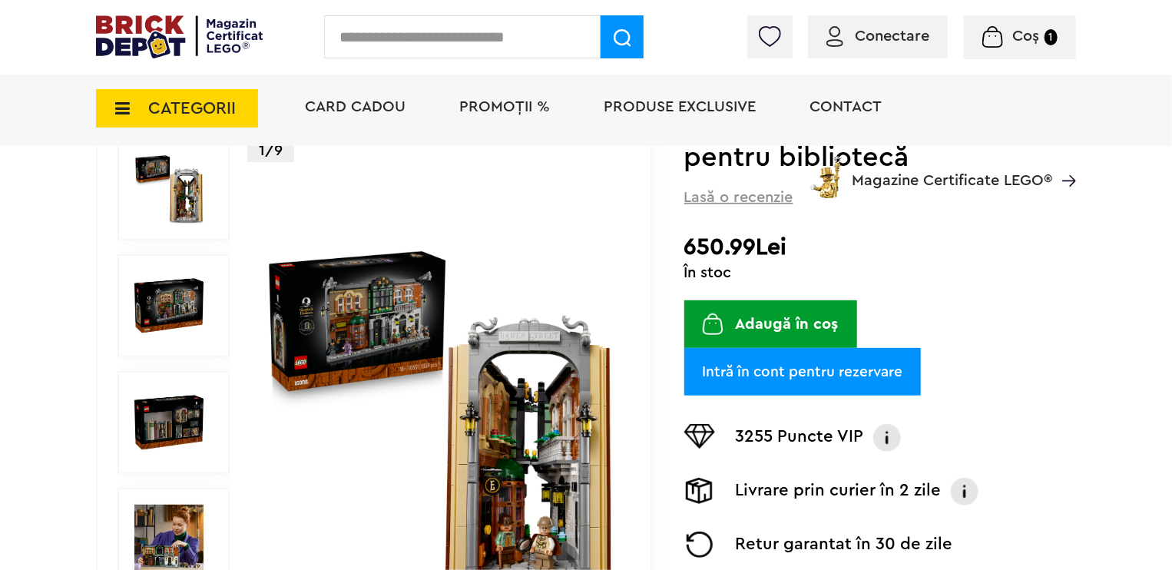
scroll to position [346, 0]
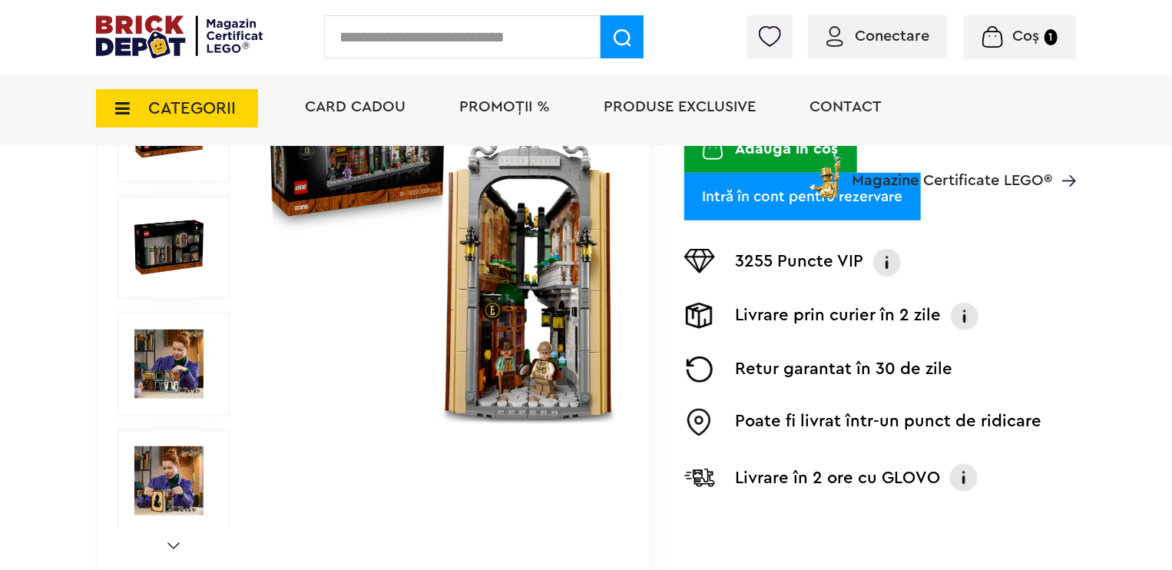
click at [120, 368] on div at bounding box center [174, 364] width 112 height 103
click at [188, 356] on img at bounding box center [168, 363] width 69 height 69
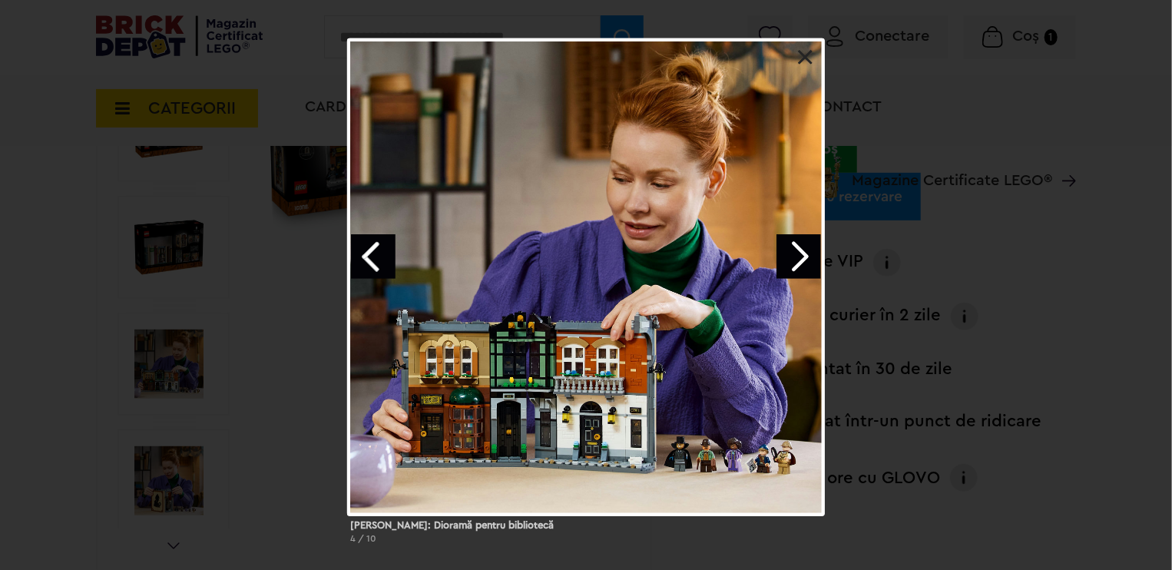
click at [359, 248] on link "Previous image" at bounding box center [373, 256] width 45 height 45
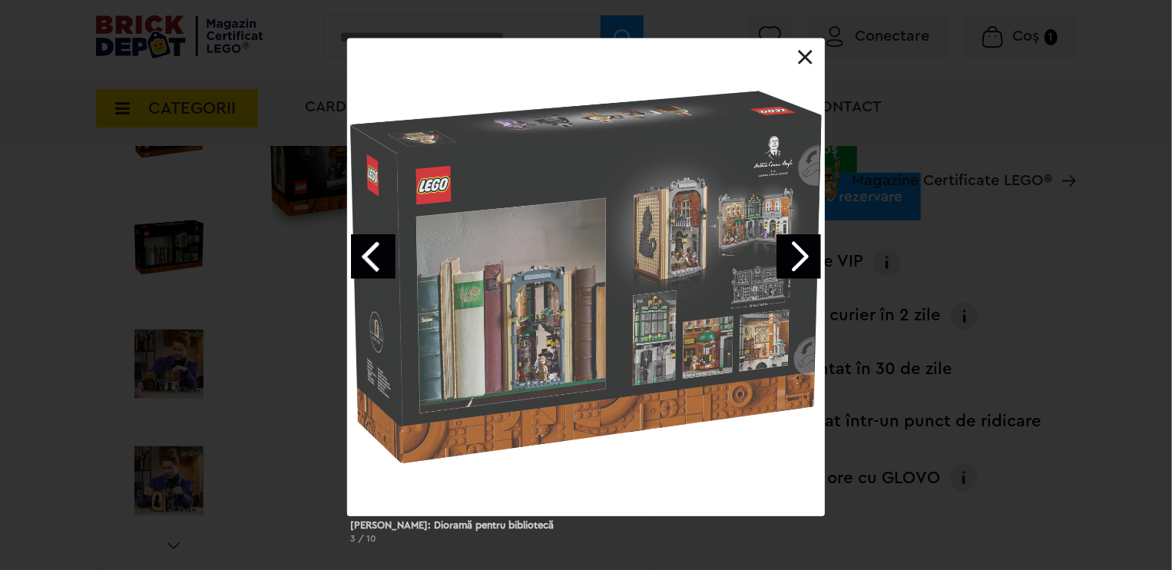
click at [372, 254] on link "Previous image" at bounding box center [373, 256] width 45 height 45
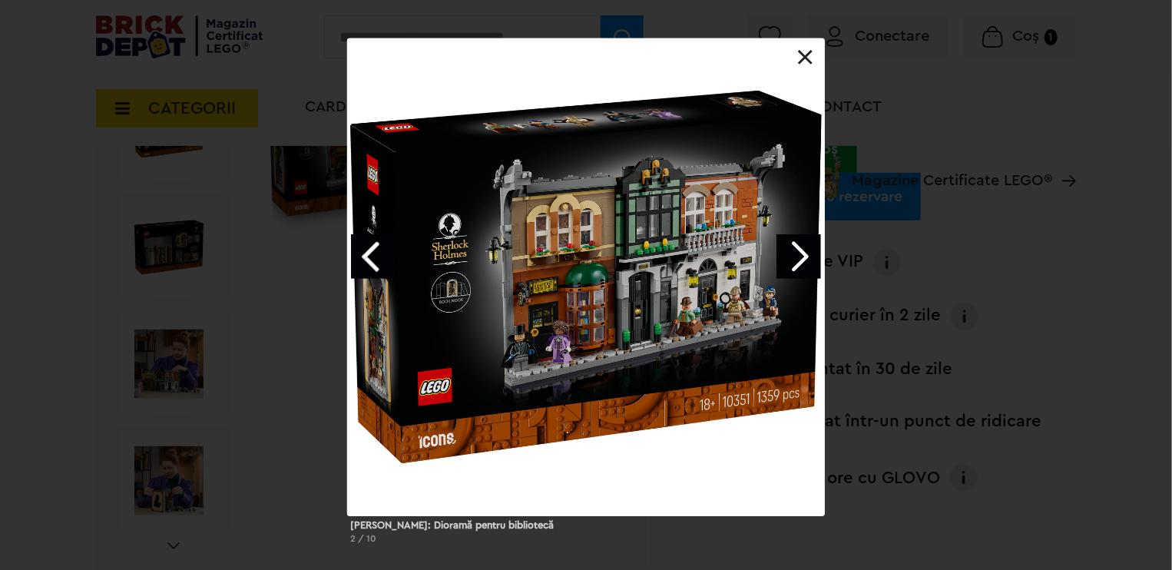
click at [374, 255] on link "Previous image" at bounding box center [373, 256] width 45 height 45
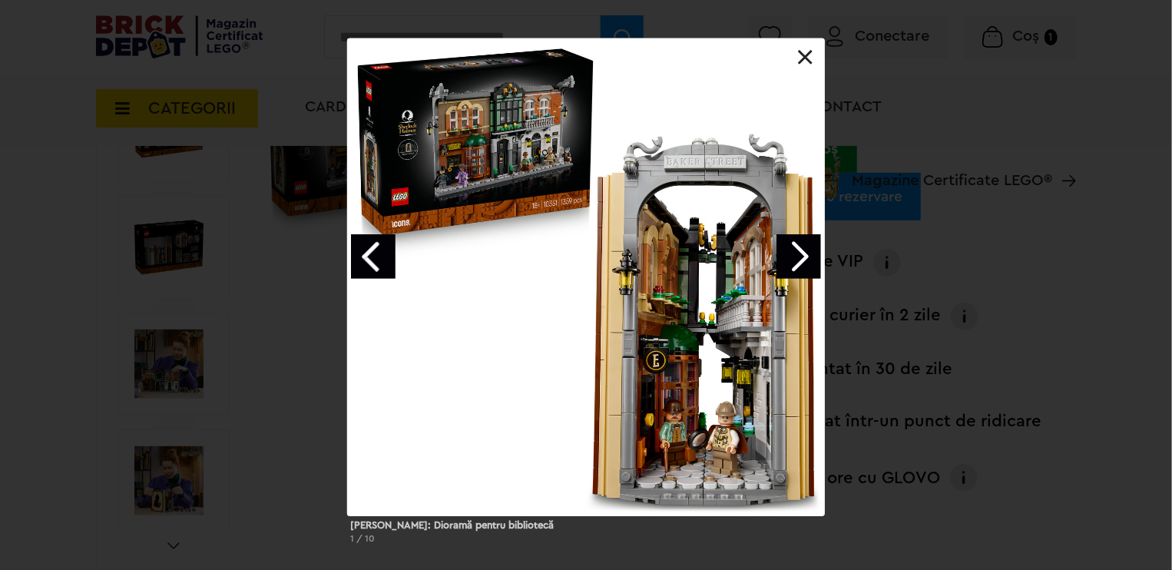
click at [374, 255] on link "Previous image" at bounding box center [373, 256] width 45 height 45
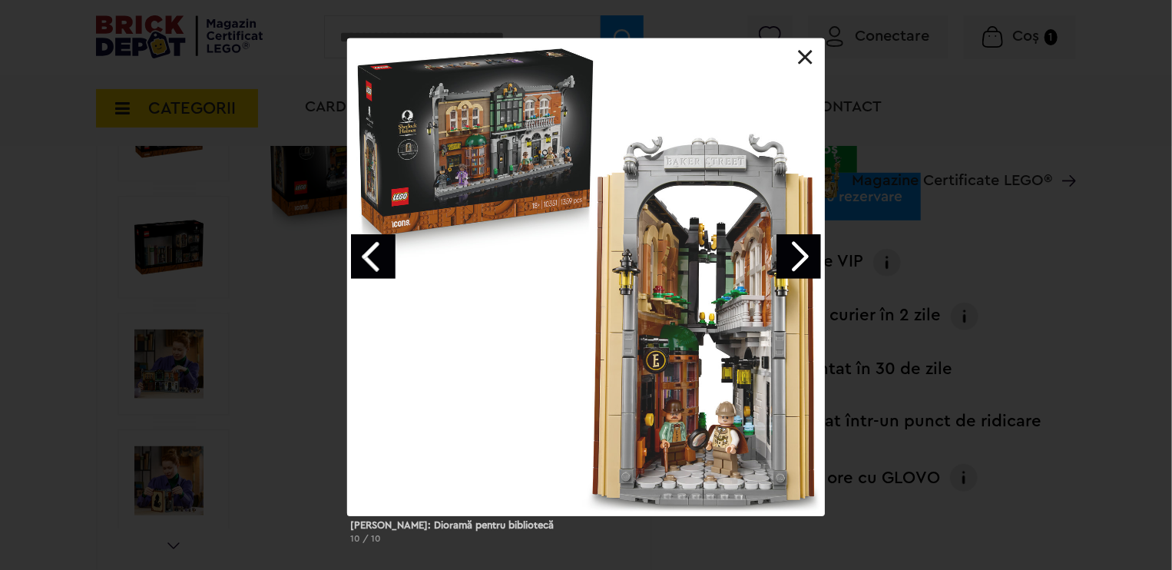
click at [374, 255] on link "Previous image" at bounding box center [373, 256] width 45 height 45
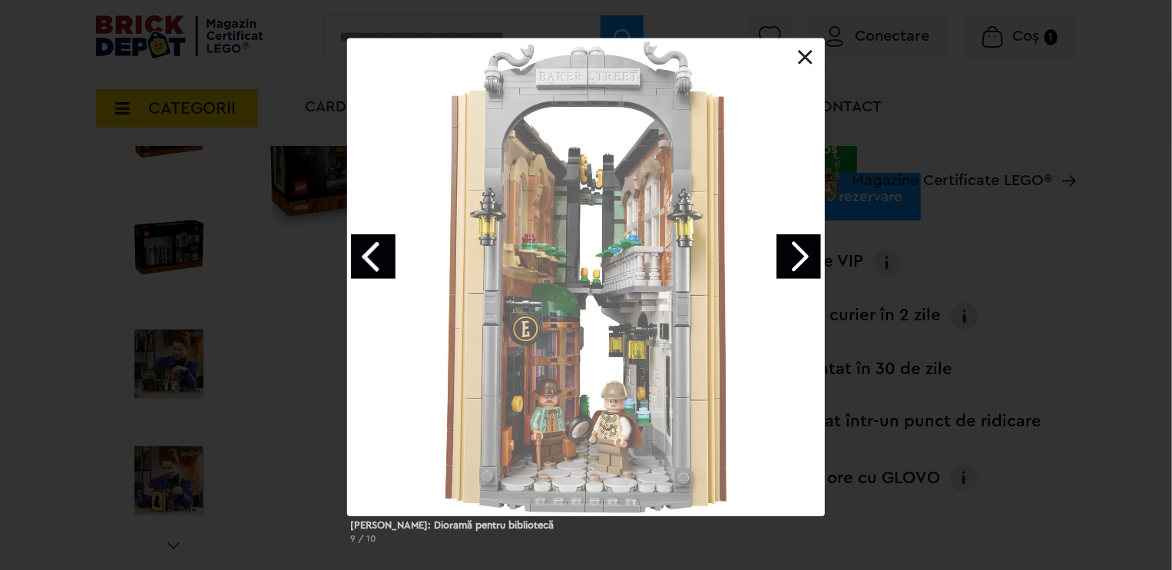
click at [374, 255] on link "Previous image" at bounding box center [373, 256] width 45 height 45
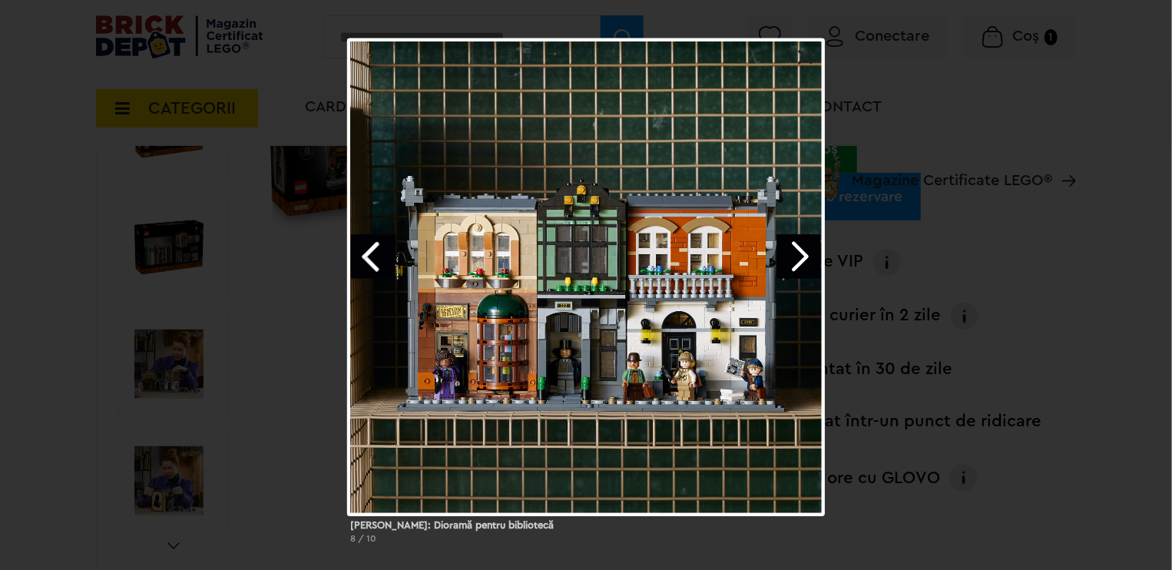
click at [374, 255] on link "Previous image" at bounding box center [373, 256] width 45 height 45
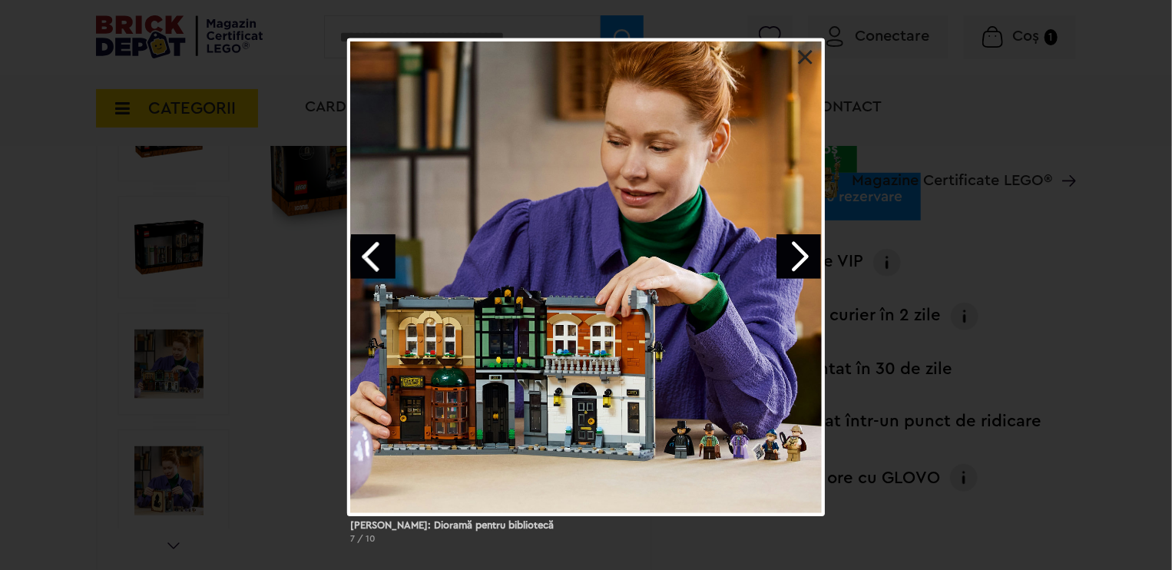
click at [374, 255] on link "Previous image" at bounding box center [373, 256] width 45 height 45
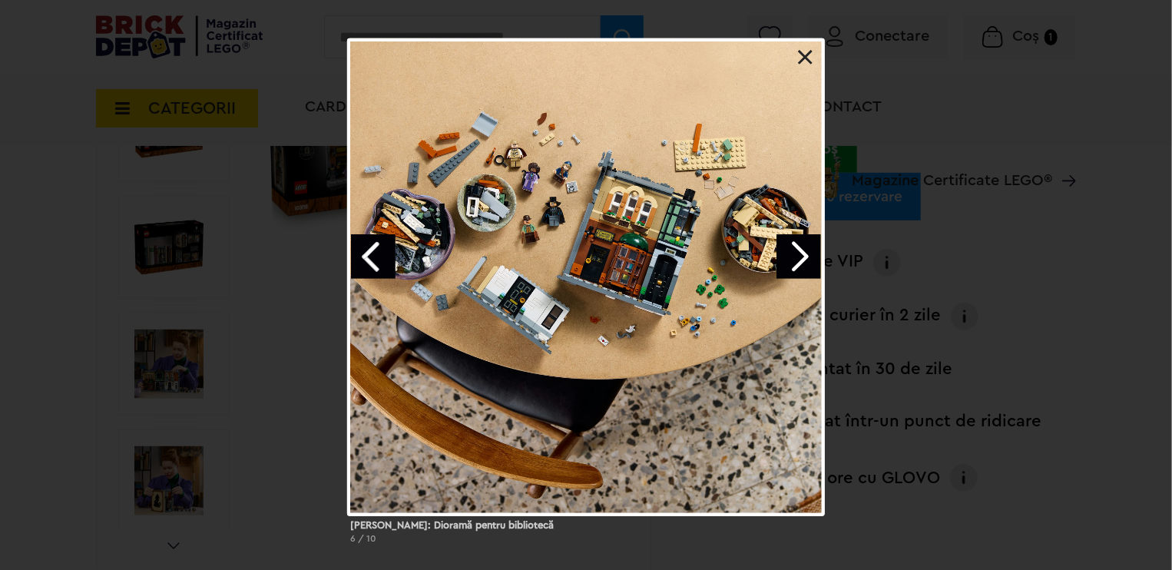
click at [311, 237] on div "Sherlock Holmes: Dioramă pentru bibliotecă 6 / 10" at bounding box center [586, 297] width 1172 height 518
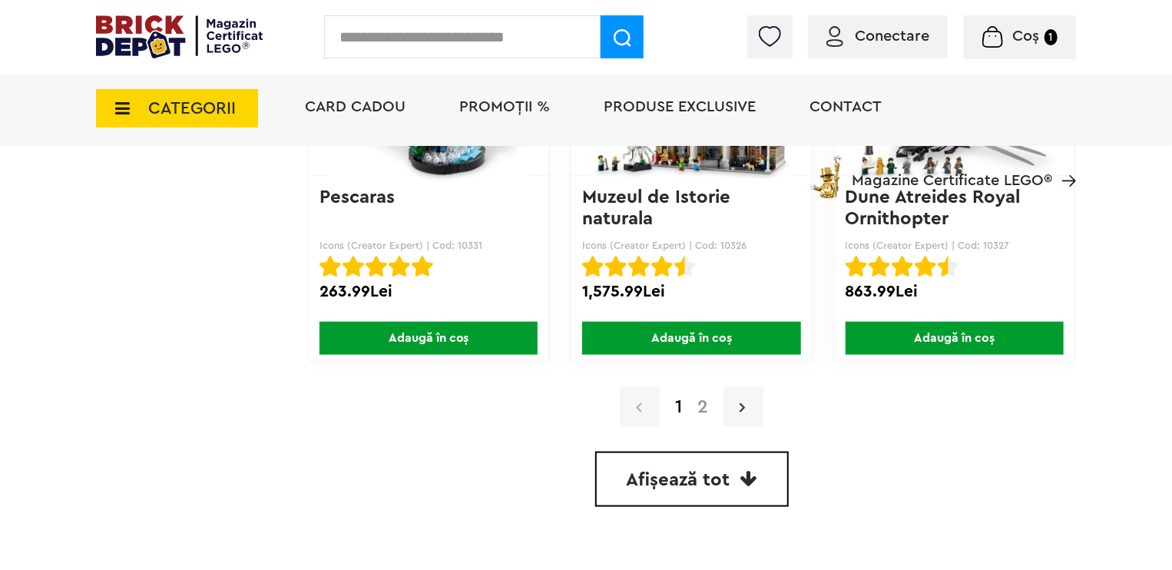
scroll to position [3610, 0]
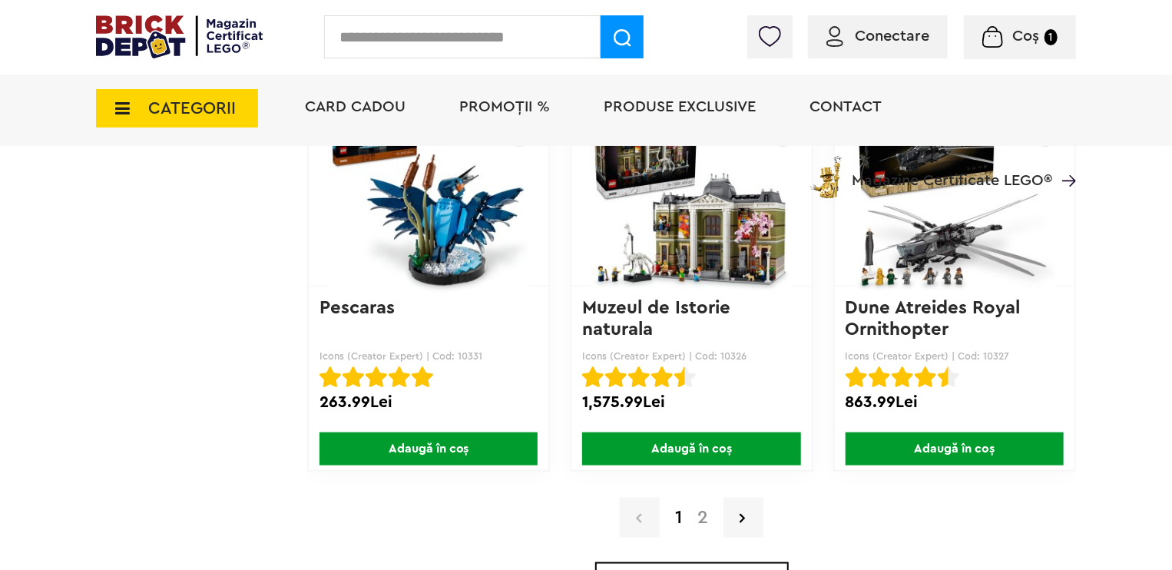
click at [702, 510] on link "2" at bounding box center [703, 517] width 26 height 18
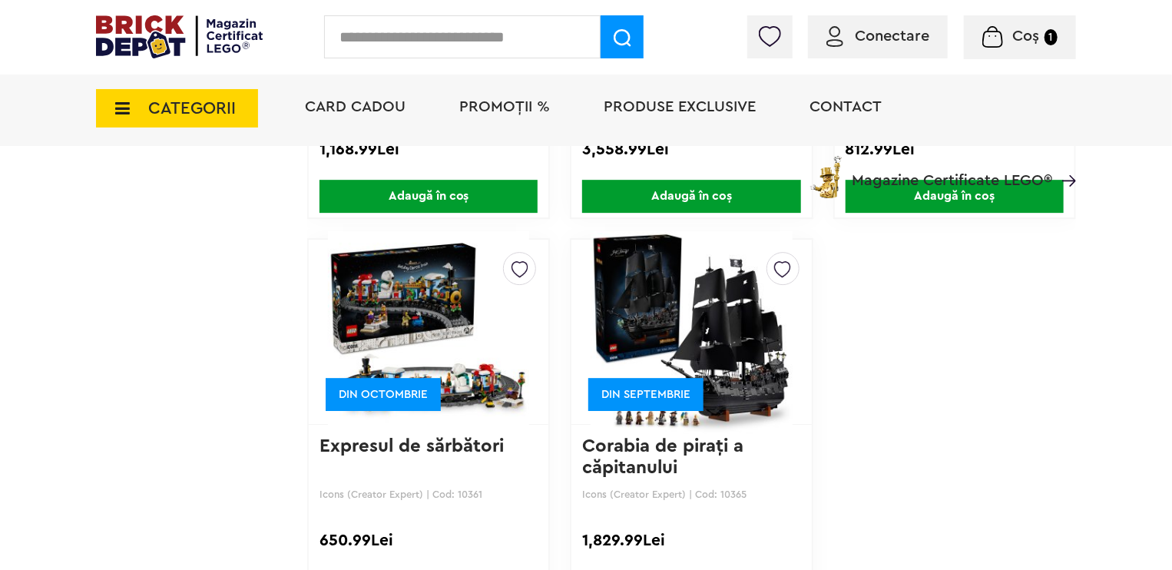
scroll to position [2304, 0]
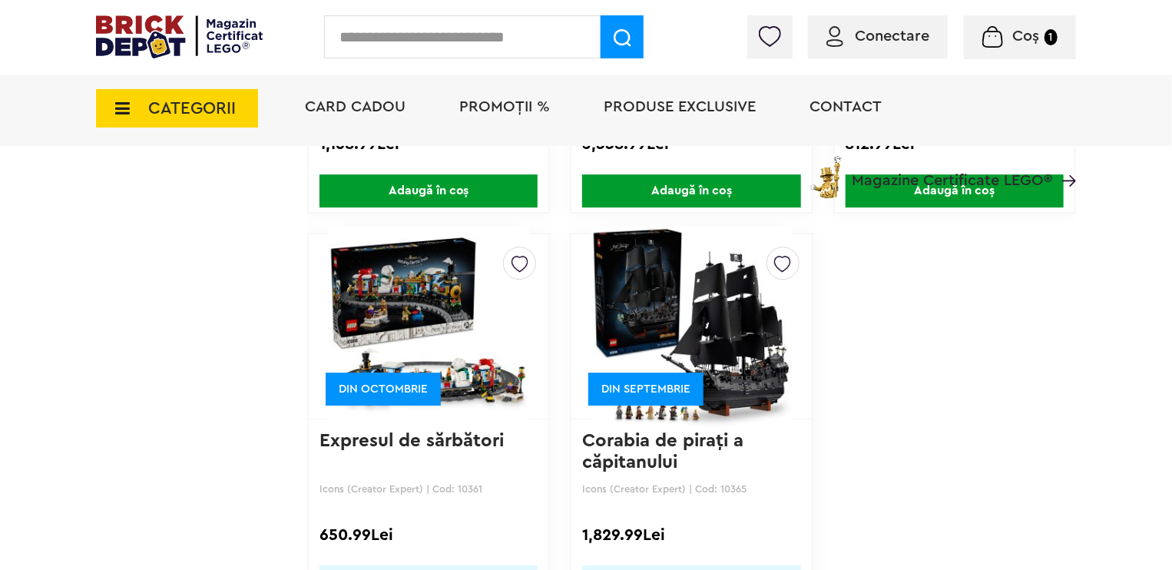
click at [470, 293] on img at bounding box center [428, 326] width 201 height 215
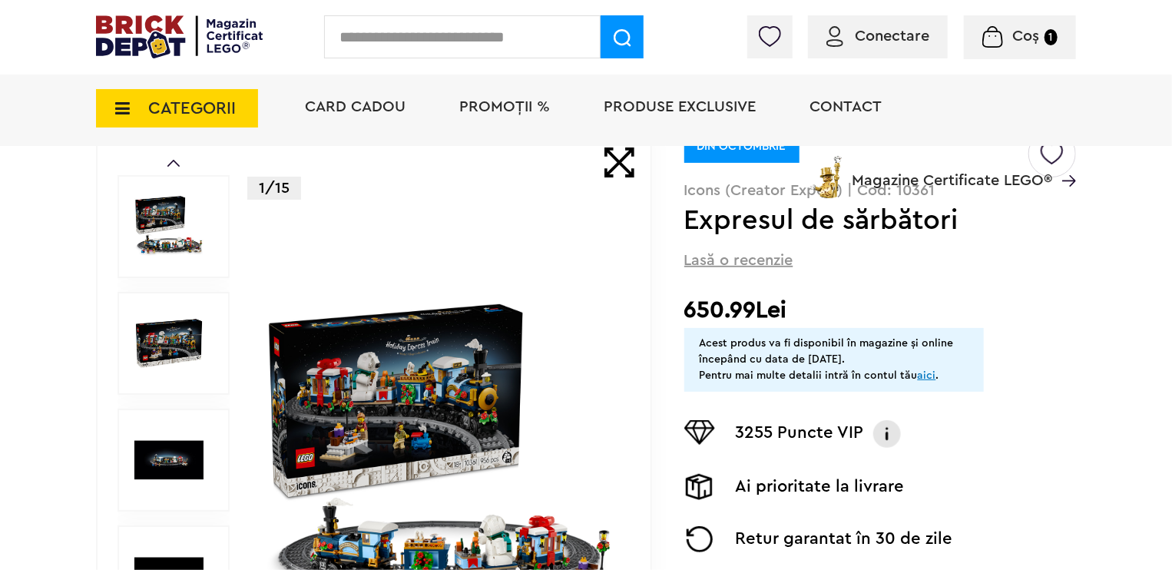
scroll to position [154, 0]
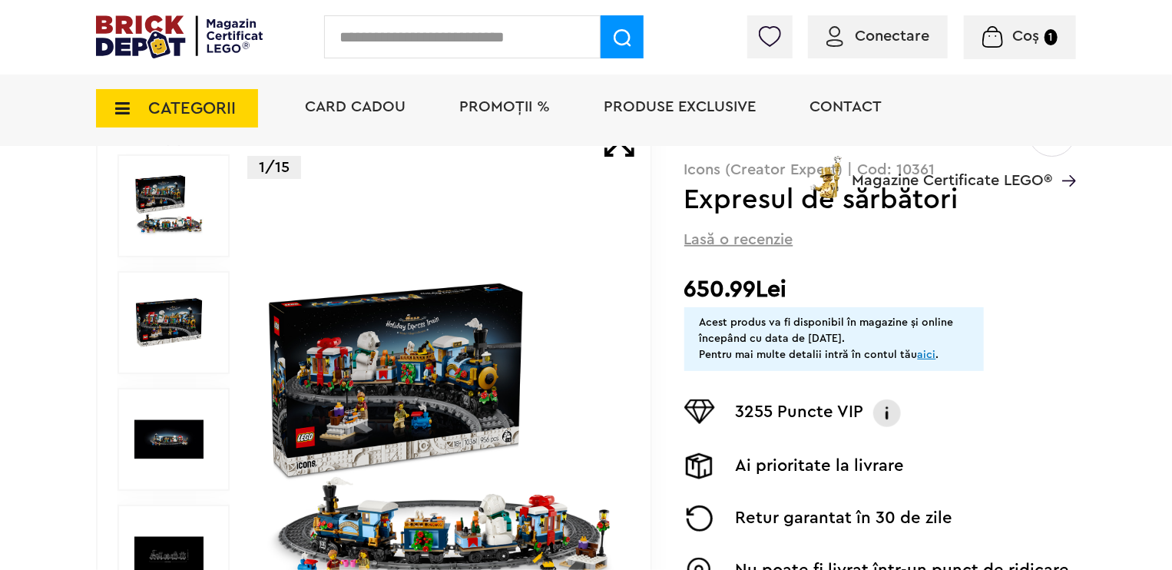
click at [184, 193] on div "CATEGORII Jucării LEGO Card Cadou LEGO Animal Crossing Nou Architecture Nou Art…" at bounding box center [586, 134] width 980 height 127
click at [515, 497] on img at bounding box center [440, 440] width 354 height 354
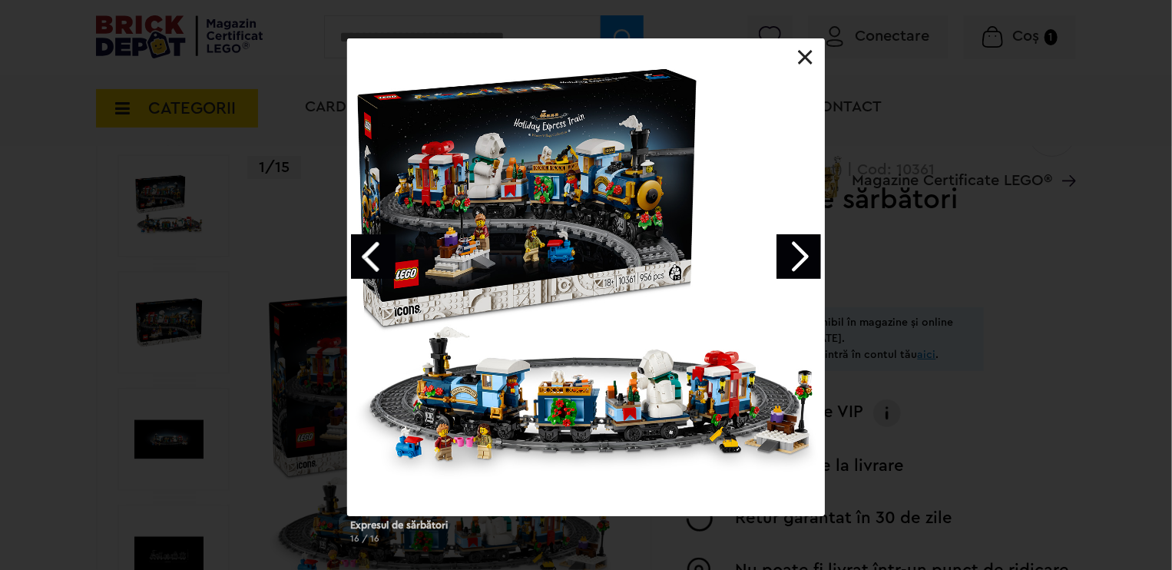
click at [795, 245] on link "Next image" at bounding box center [798, 256] width 45 height 45
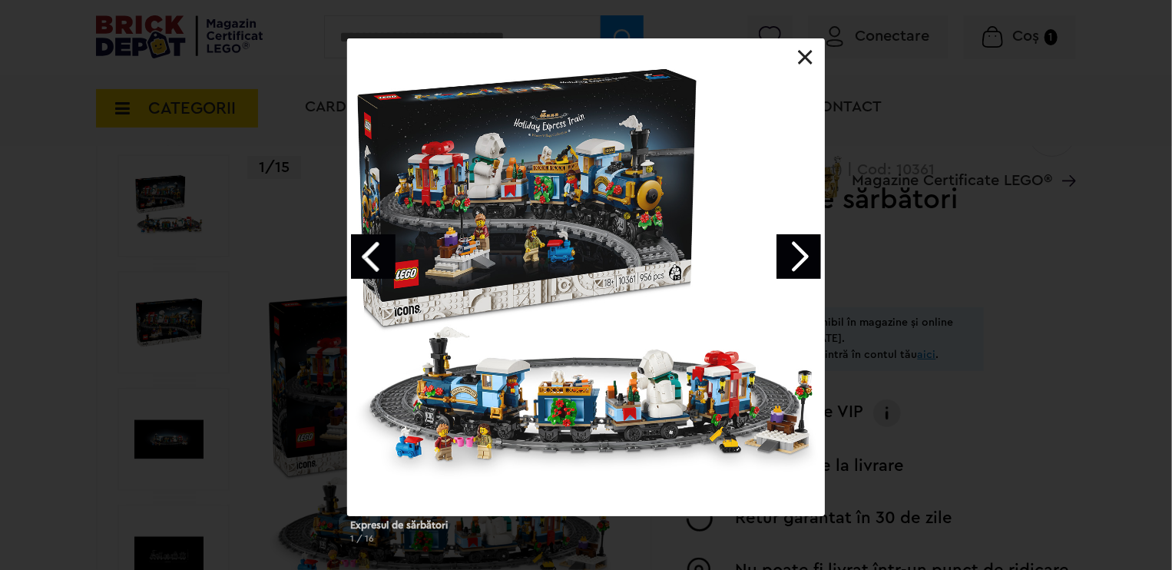
click at [795, 245] on link "Next image" at bounding box center [798, 256] width 45 height 45
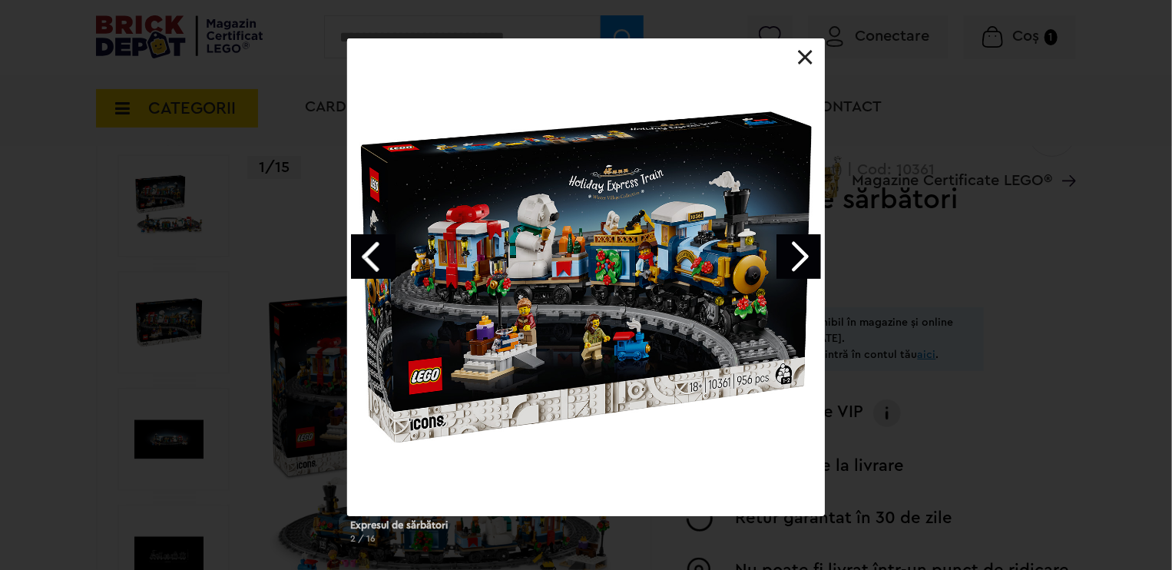
click at [806, 253] on link "Next image" at bounding box center [798, 256] width 45 height 45
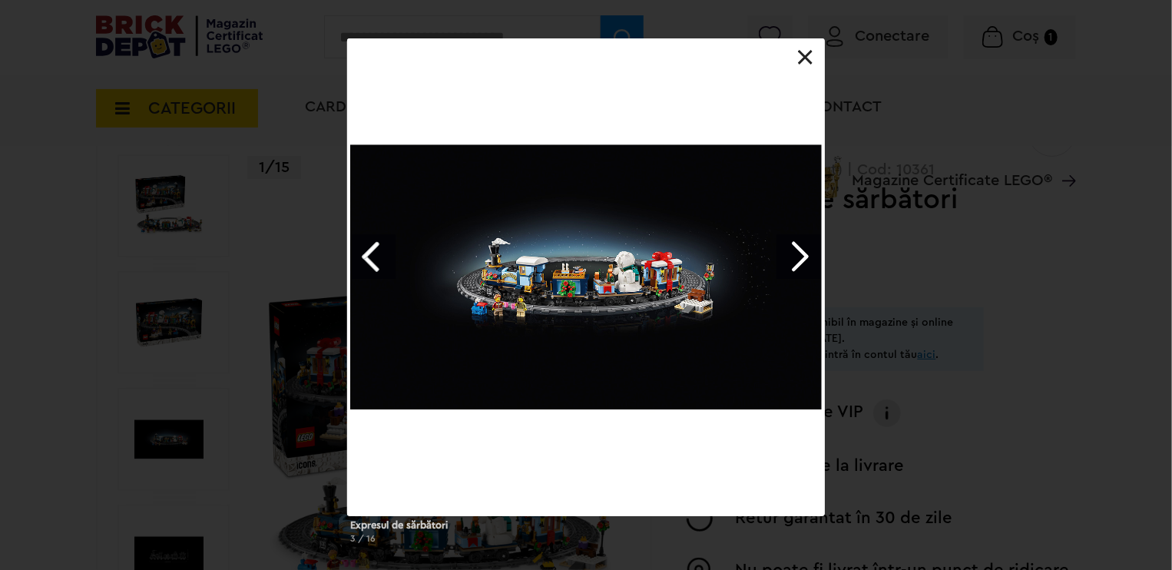
click at [786, 254] on link "Next image" at bounding box center [798, 256] width 45 height 45
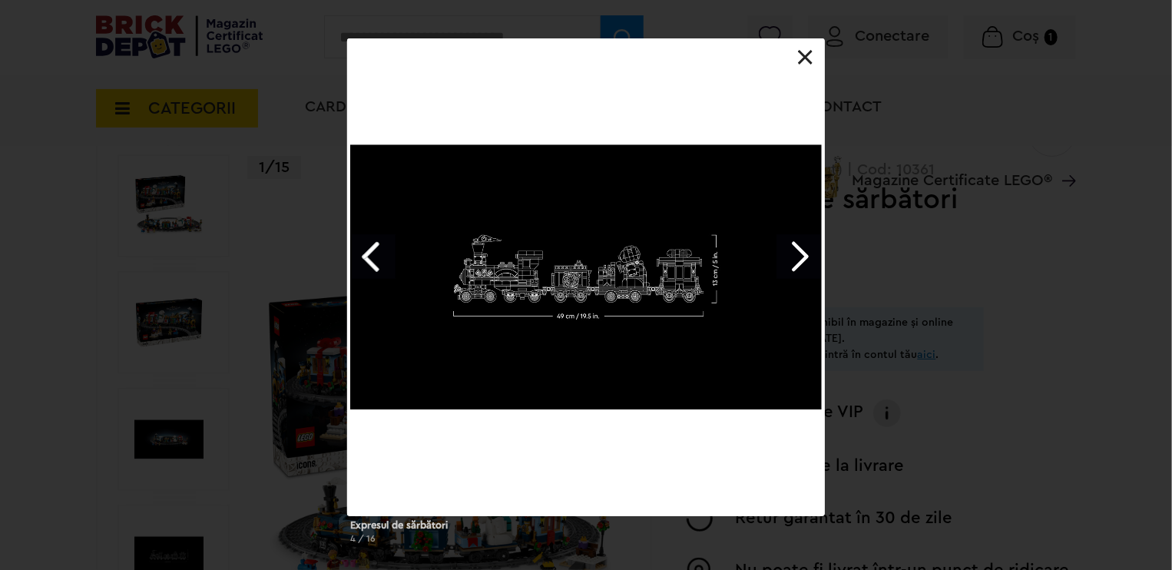
click at [800, 257] on link "Next image" at bounding box center [798, 256] width 45 height 45
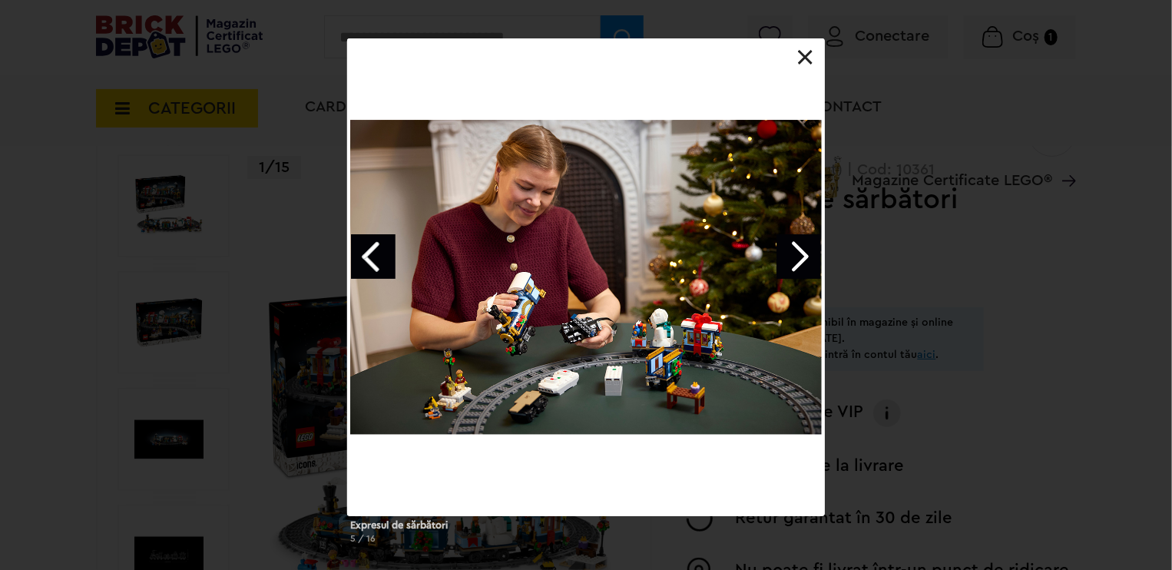
click at [797, 265] on link "Next image" at bounding box center [798, 256] width 45 height 45
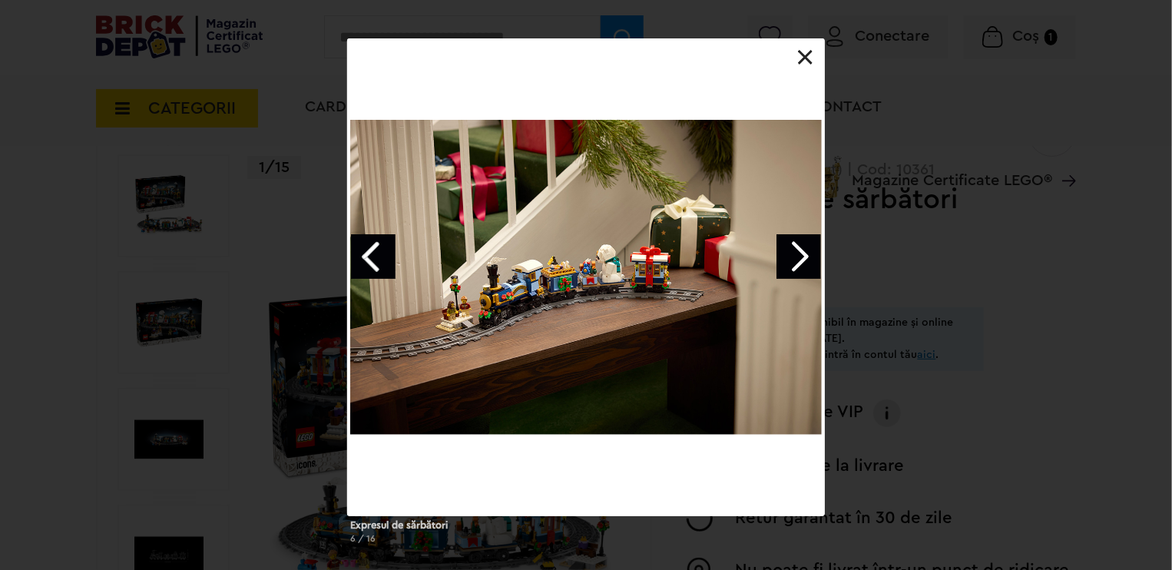
click at [797, 265] on link "Next image" at bounding box center [798, 256] width 45 height 45
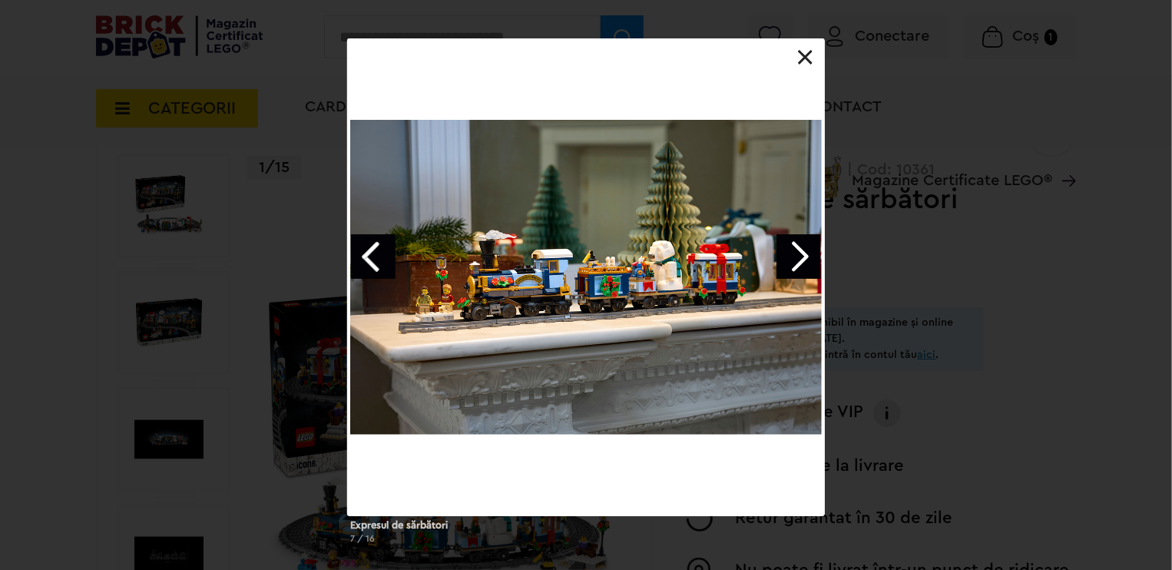
click at [797, 263] on link "Next image" at bounding box center [798, 256] width 45 height 45
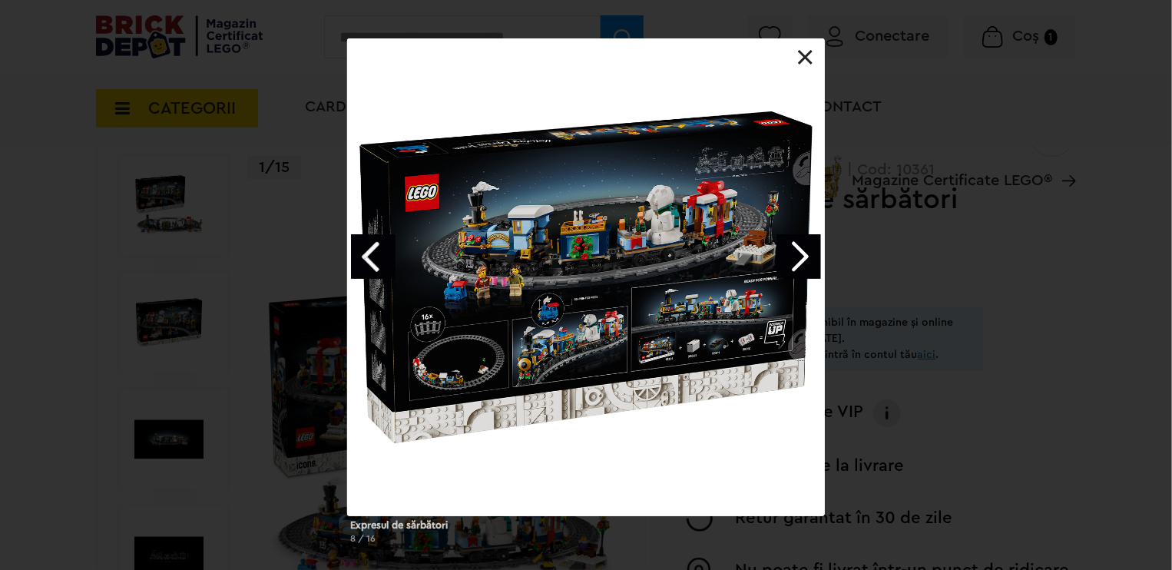
click at [797, 263] on link "Next image" at bounding box center [798, 256] width 45 height 45
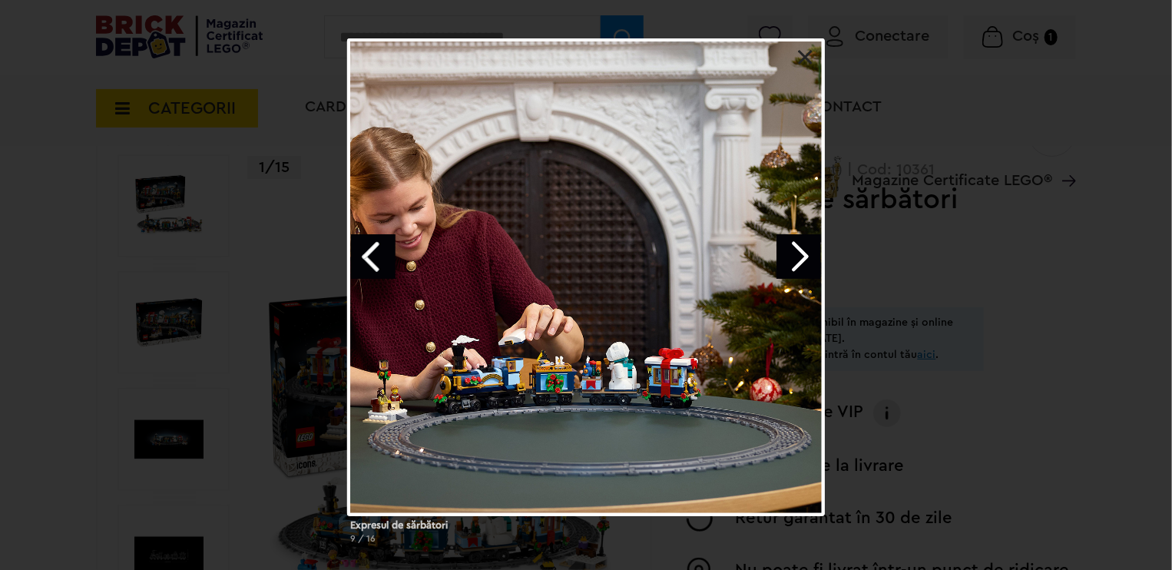
click at [797, 263] on link "Next image" at bounding box center [798, 256] width 45 height 45
drag, startPoint x: 797, startPoint y: 263, endPoint x: 790, endPoint y: 316, distance: 53.4
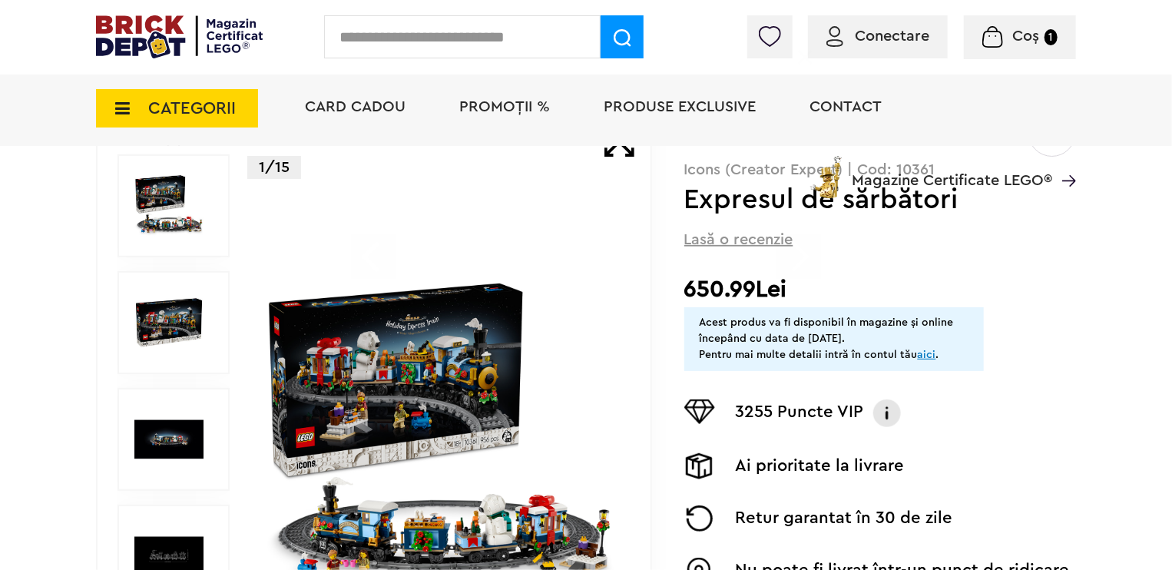
click at [640, 238] on div "Prev Next 1/15 Creează o listă nouă DIN OCTOMBRIE Icons (Creator Expert) | Cod:…" at bounding box center [586, 439] width 980 height 661
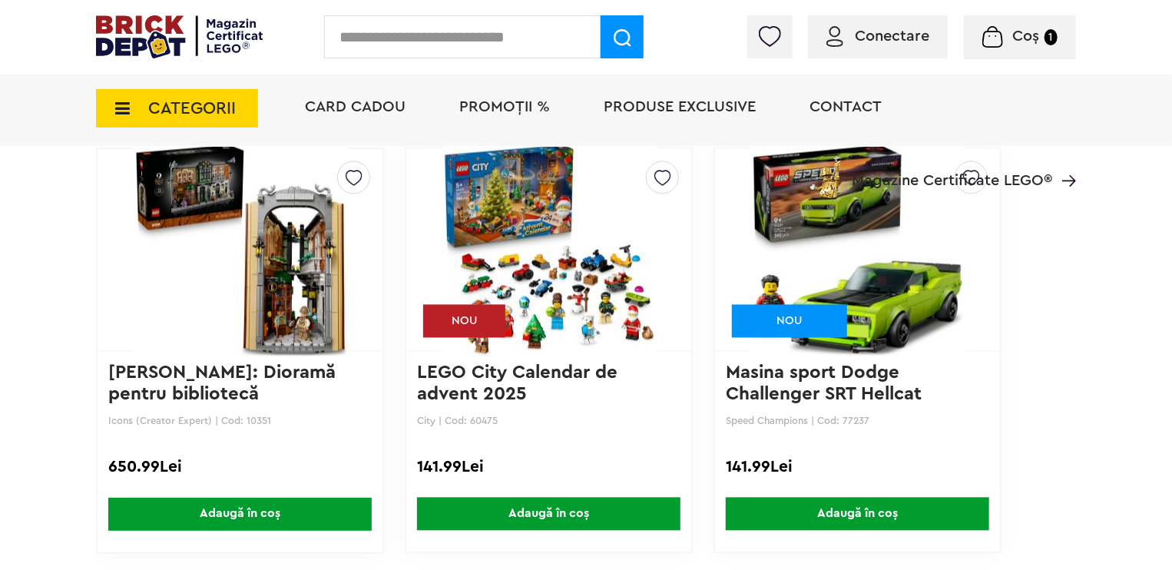
scroll to position [1306, 0]
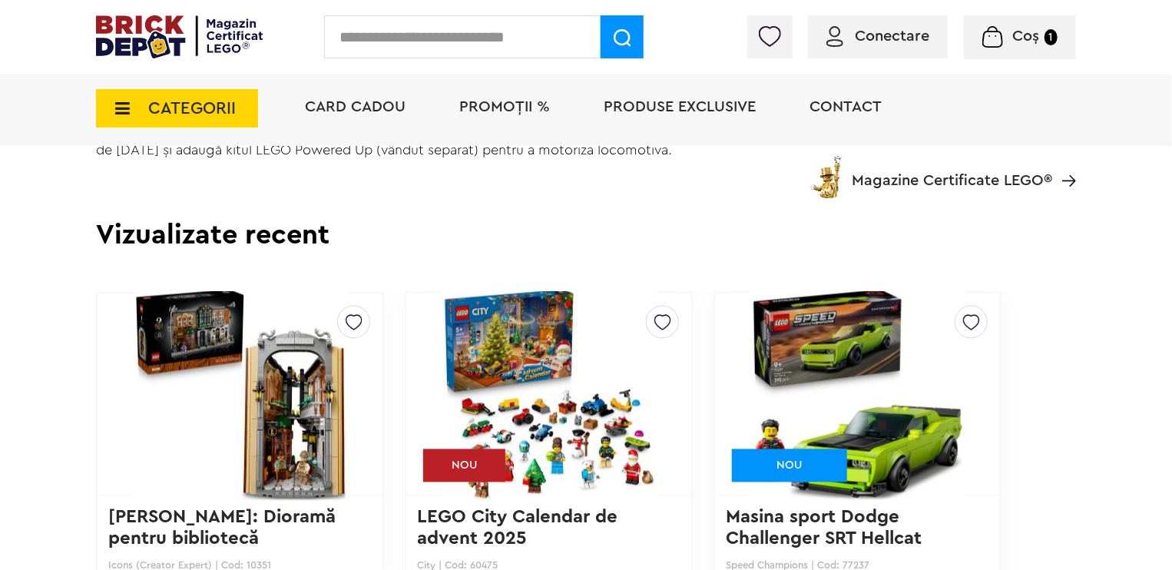
click at [747, 197] on div "Card Cadou PROMOȚII % Produse exclusive Contact Magazine Certificate LEGO®" at bounding box center [683, 134] width 786 height 127
